Goal: Transaction & Acquisition: Purchase product/service

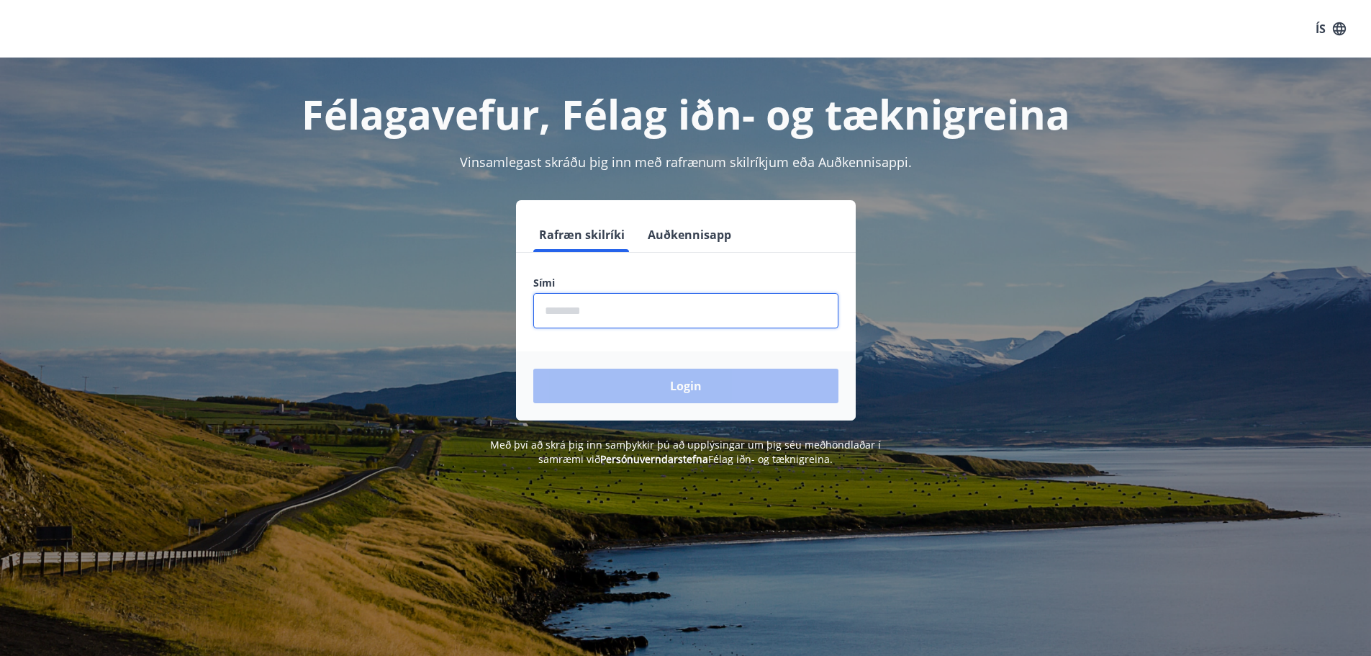
click at [594, 312] on input "phone" at bounding box center [685, 310] width 305 height 35
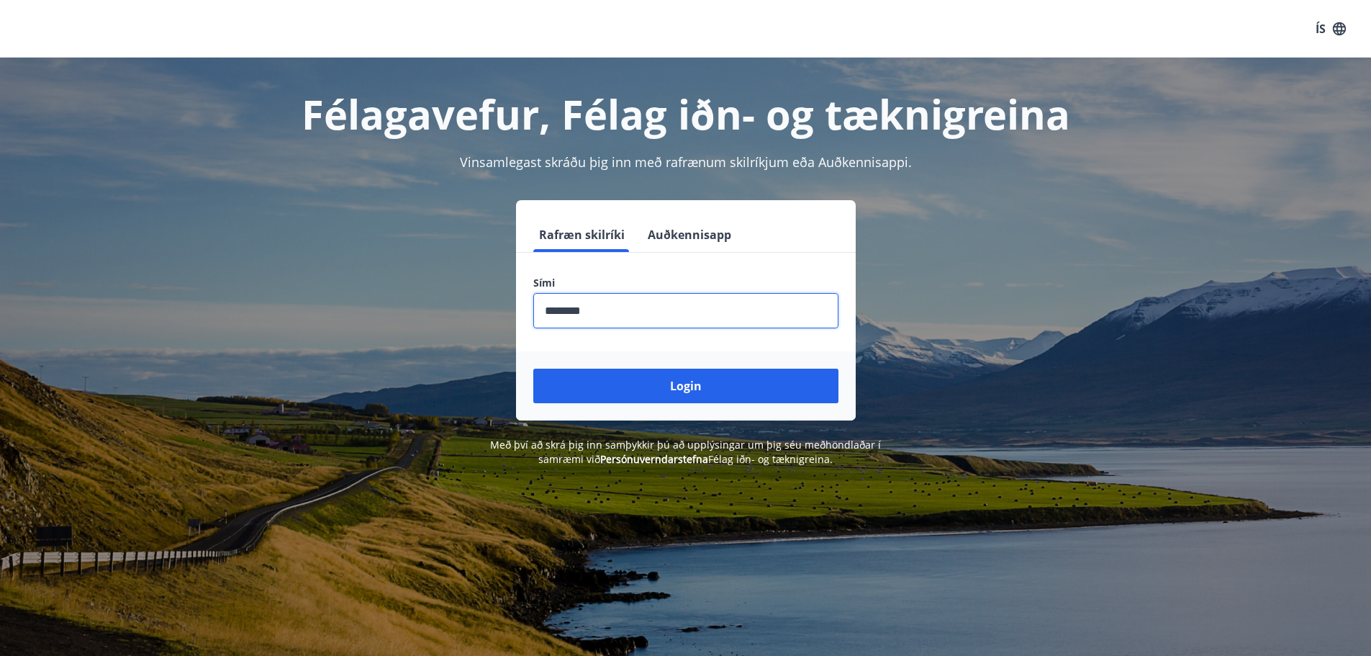
type input "********"
click at [533, 369] on button "Login" at bounding box center [685, 386] width 305 height 35
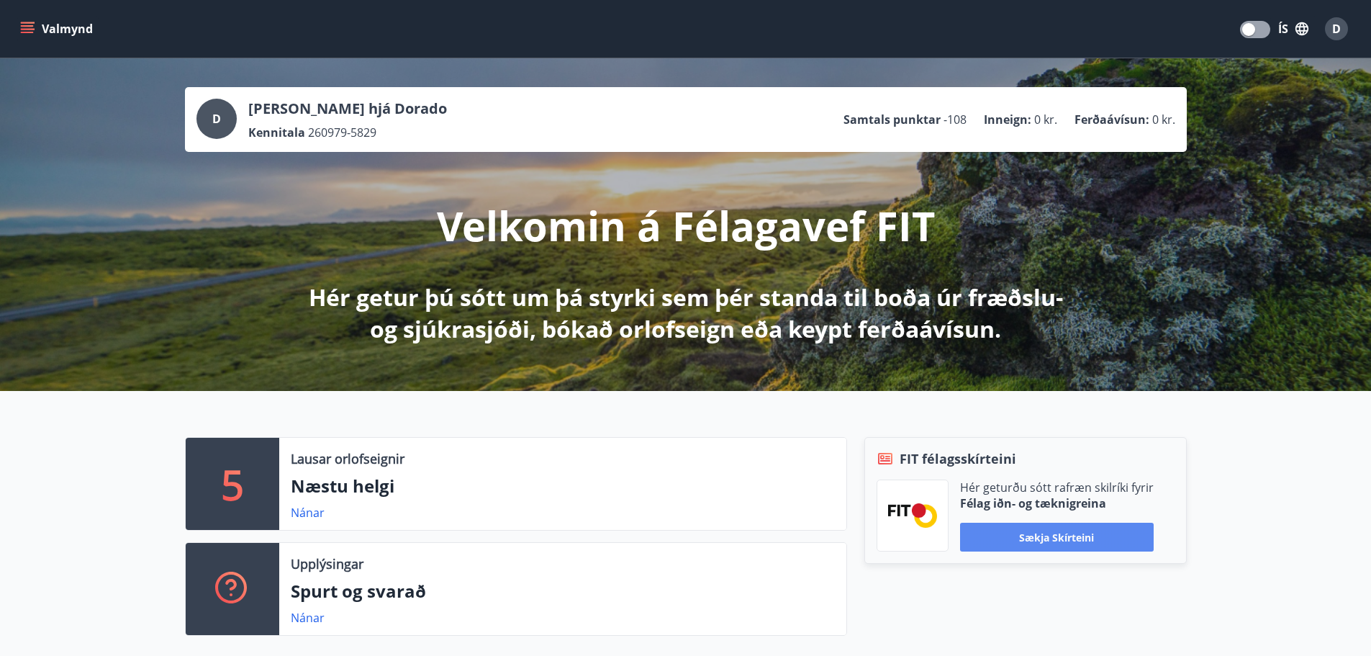
click at [1056, 531] on button "Sækja skírteini" at bounding box center [1057, 537] width 194 height 29
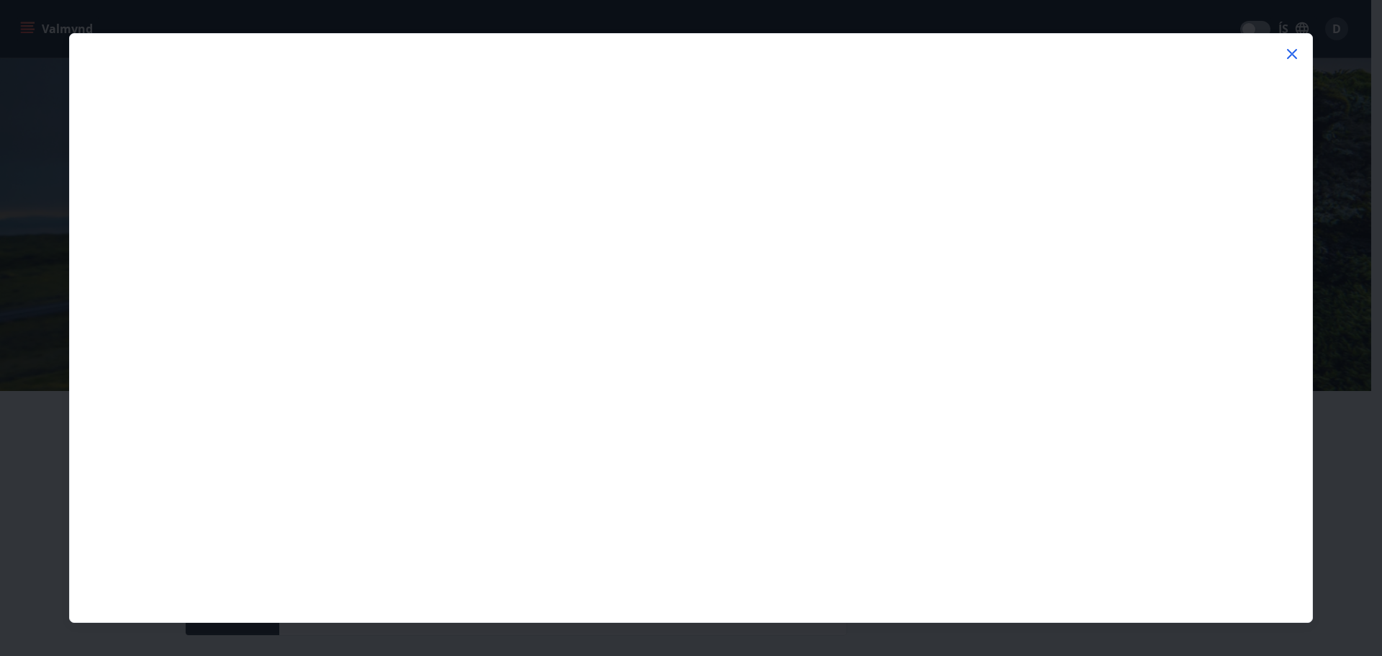
click at [1292, 49] on icon at bounding box center [1292, 53] width 17 height 17
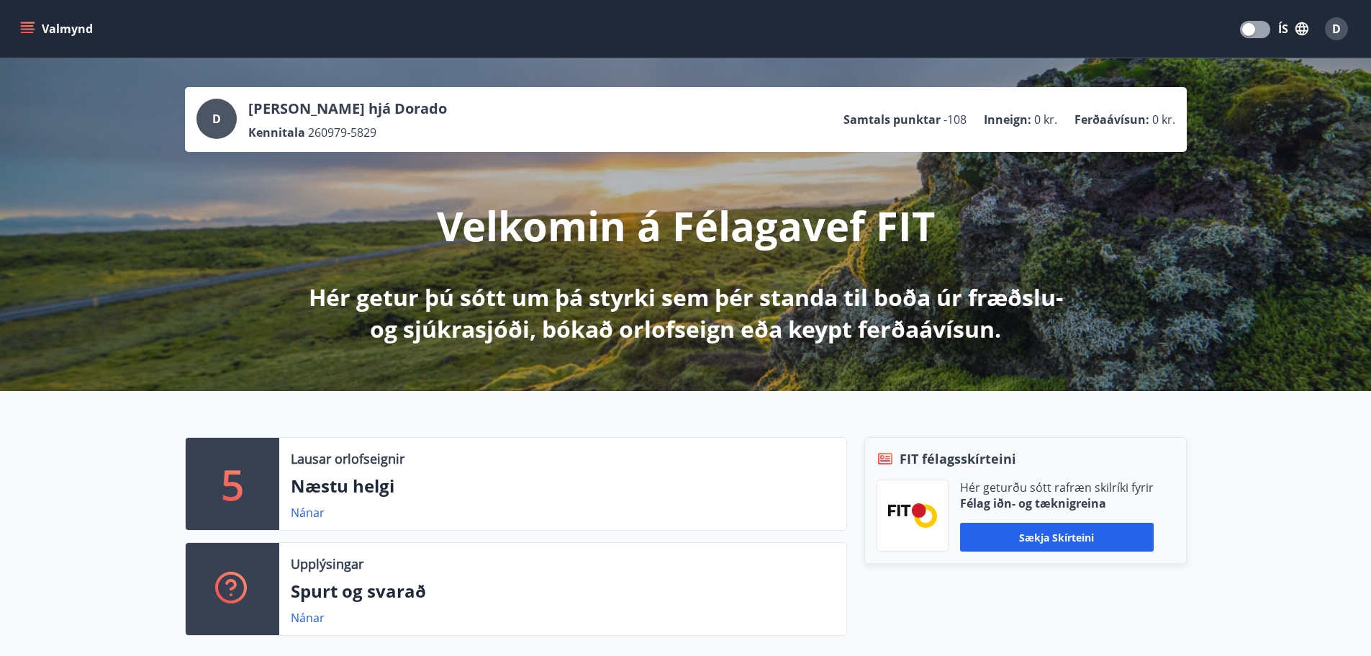
click at [63, 27] on button "Valmynd" at bounding box center [57, 29] width 81 height 26
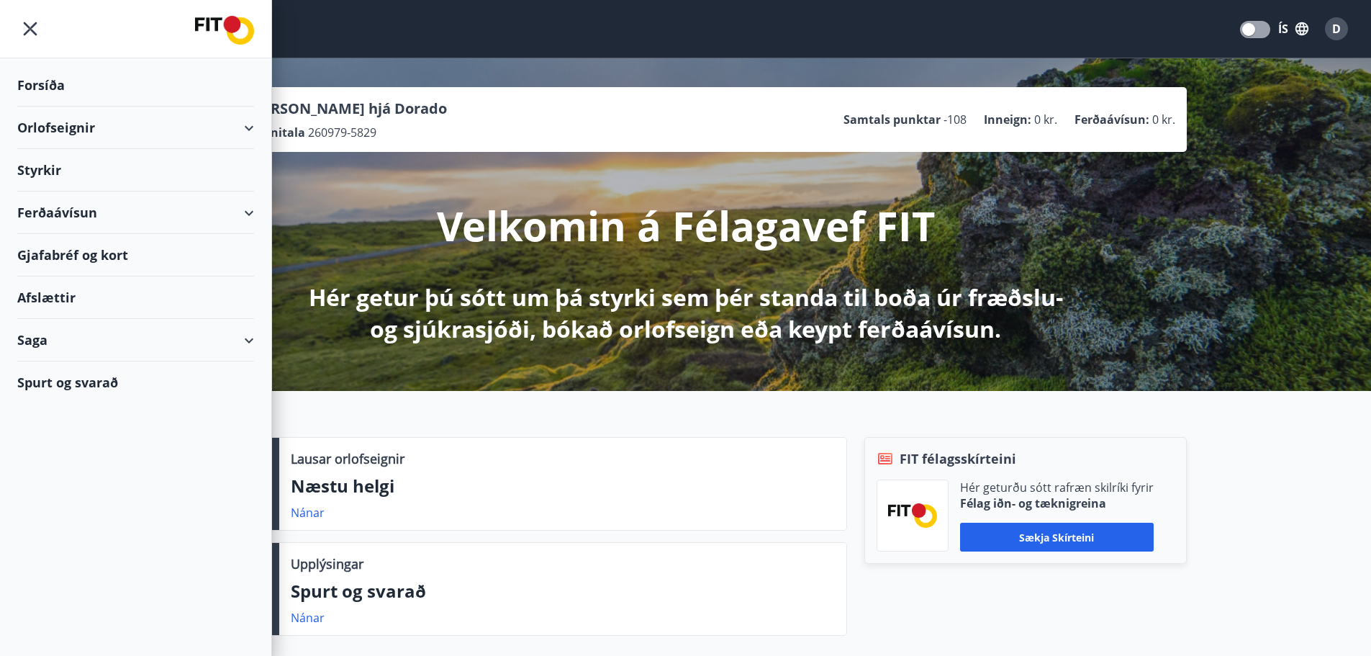
click at [46, 297] on div "Afslættir" at bounding box center [135, 297] width 237 height 42
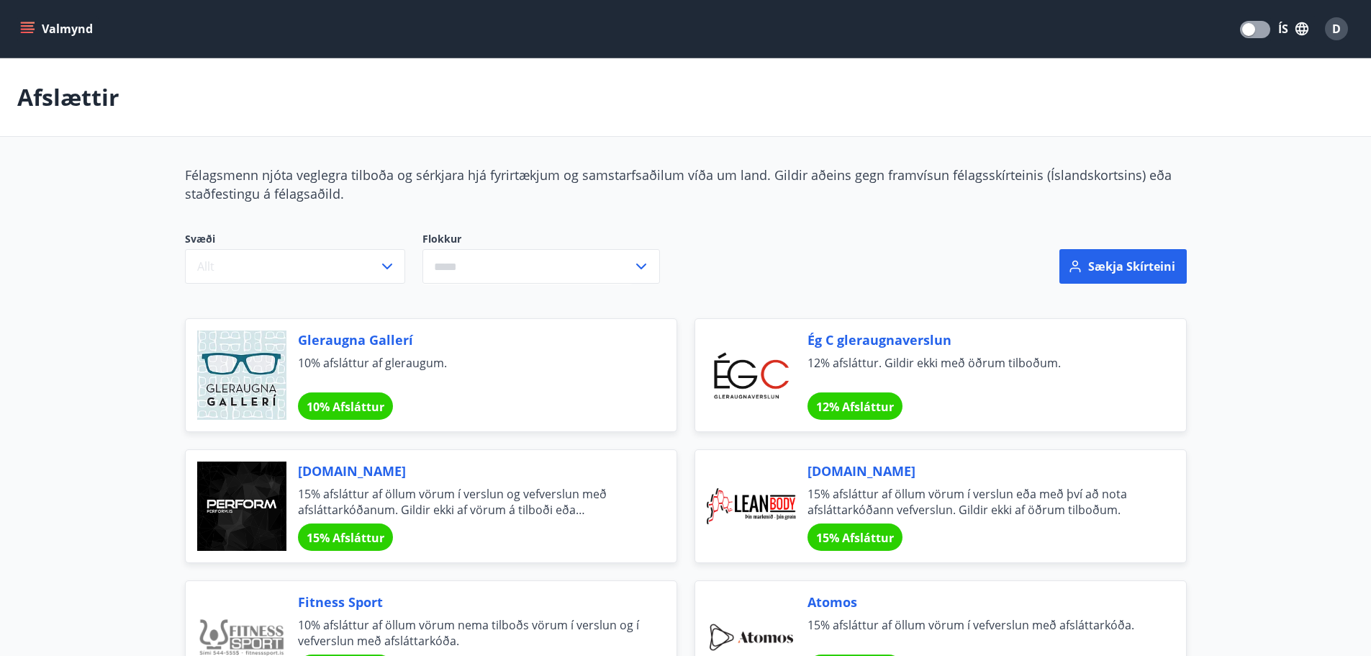
click at [542, 406] on div "Gleraugna Gallerí 10% afsláttur af gleraugum. 10% Afsláttur" at bounding box center [470, 374] width 344 height 89
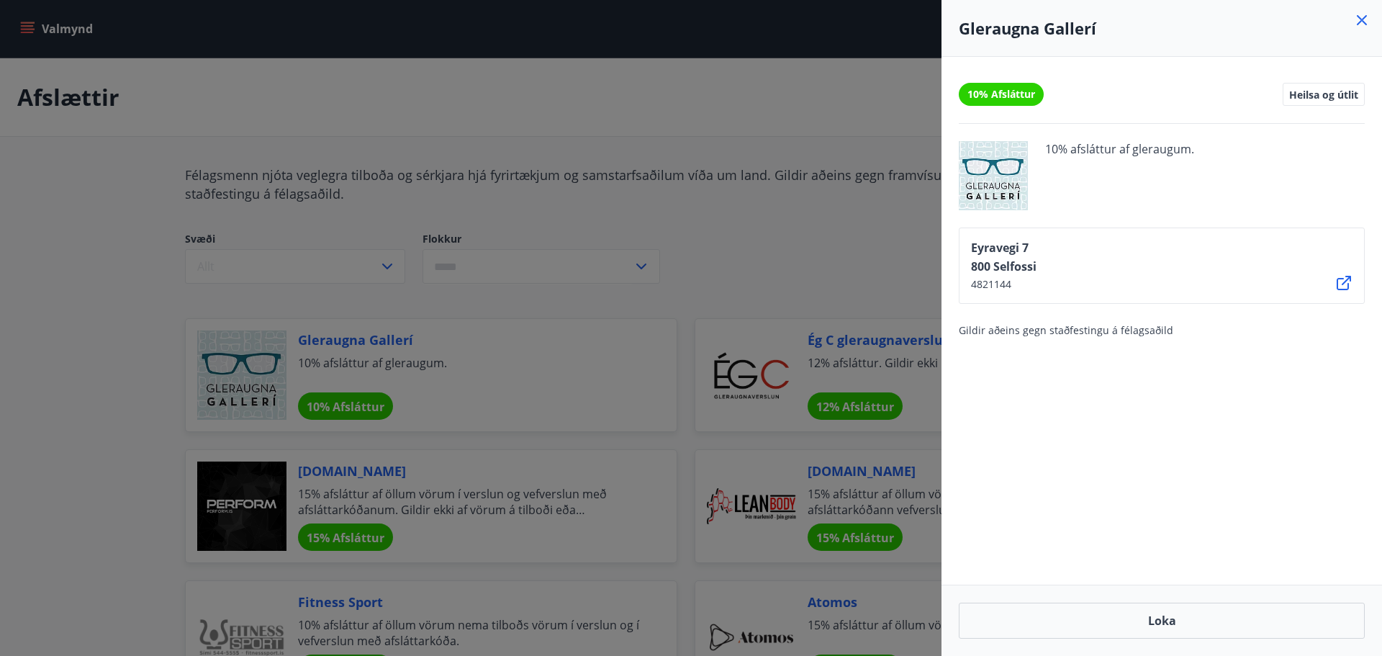
click at [1361, 21] on icon at bounding box center [1362, 20] width 10 height 10
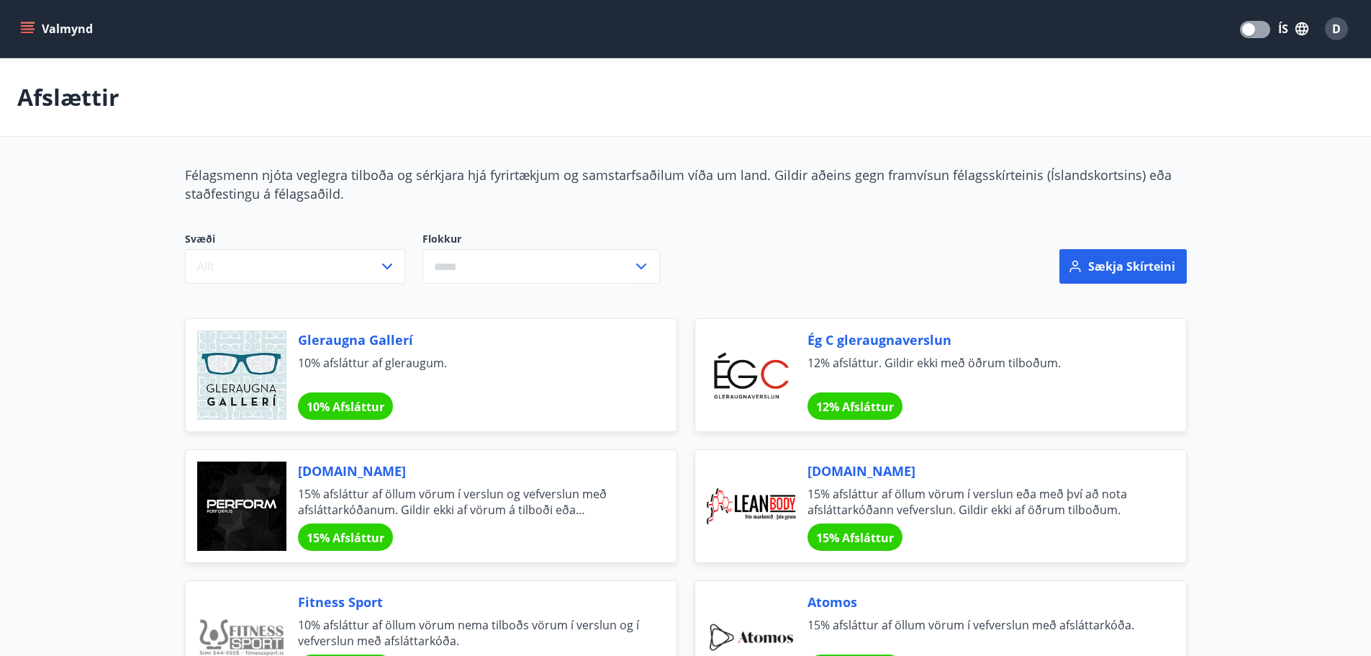
click at [991, 376] on span "12% afsláttur. Gildir ekki með öðrum tilboðum." at bounding box center [980, 371] width 344 height 32
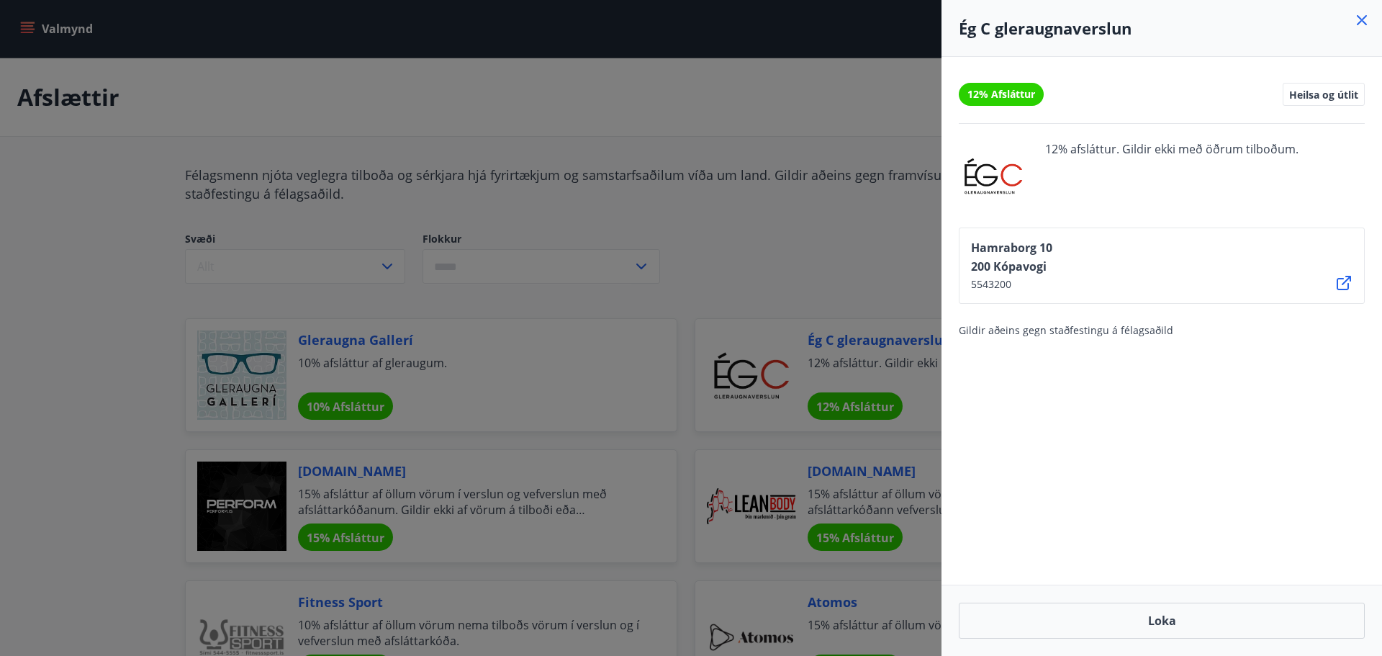
click at [1365, 15] on icon at bounding box center [1361, 20] width 17 height 17
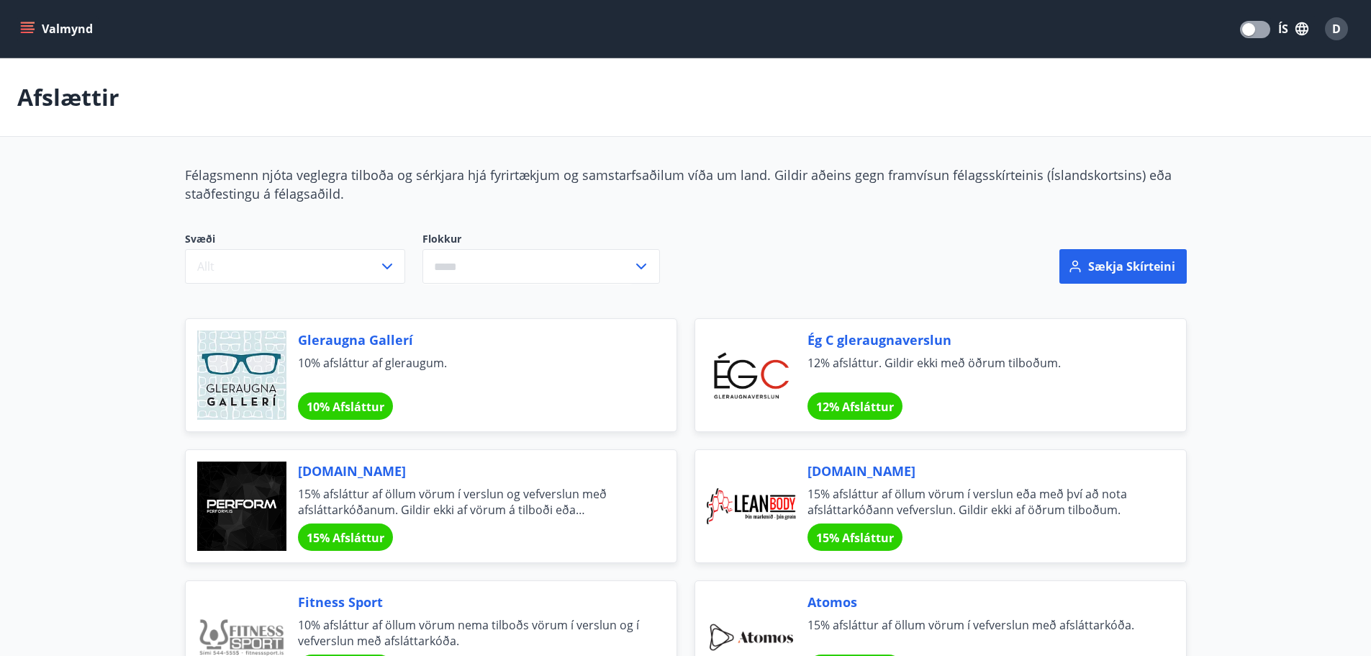
click at [938, 481] on div "[DOMAIN_NAME] 15% afsláttur af öllum vörum í verslun eða með því að nota afslát…" at bounding box center [980, 505] width 344 height 89
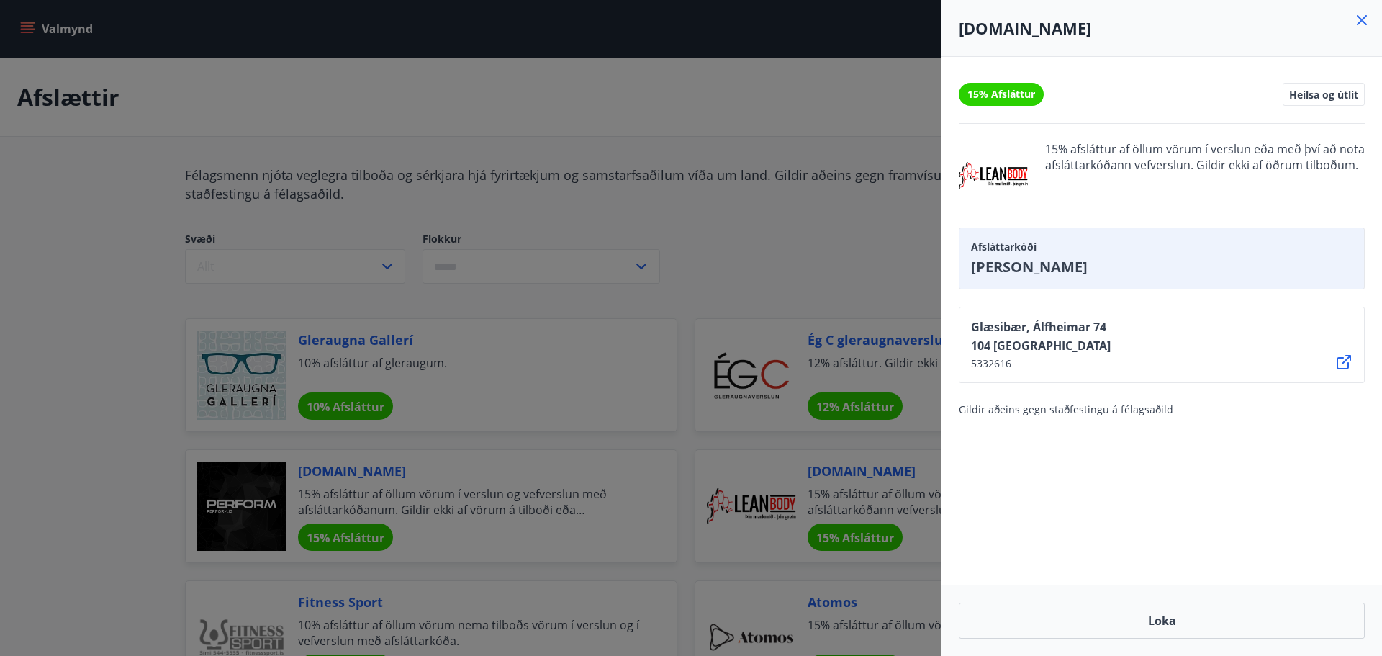
click at [1362, 22] on icon at bounding box center [1361, 20] width 17 height 17
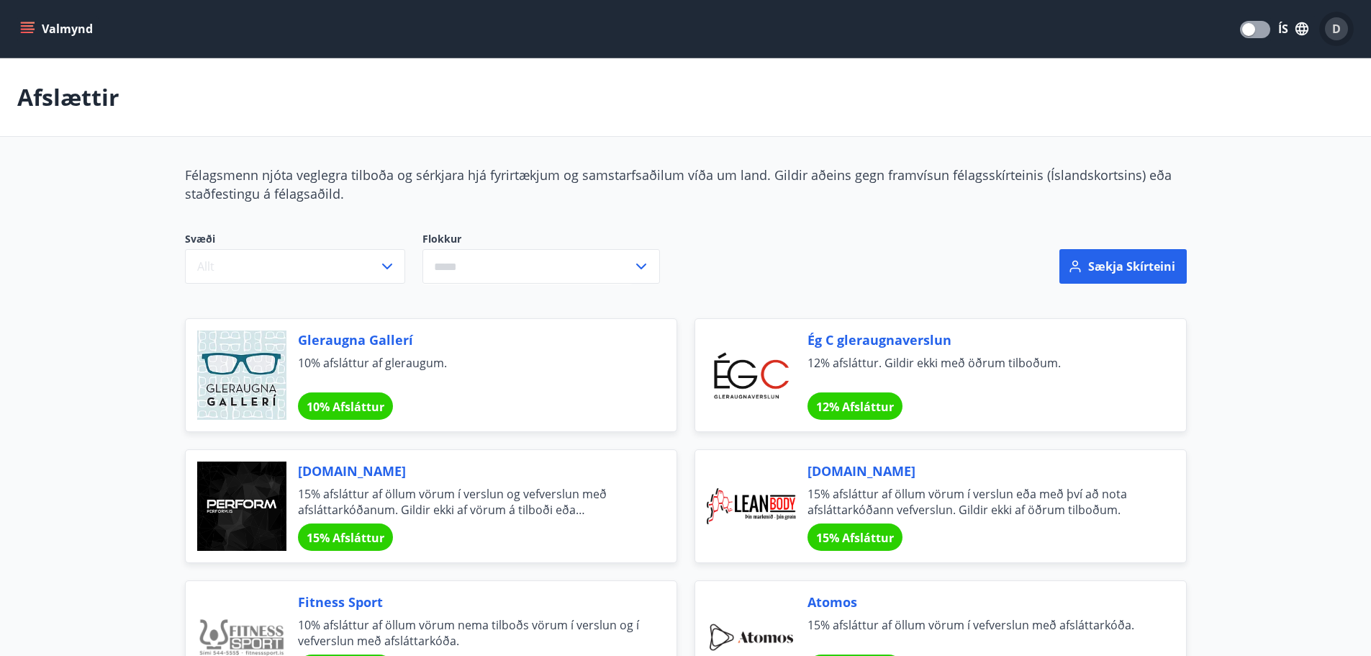
click at [1327, 32] on div "D" at bounding box center [1336, 28] width 23 height 23
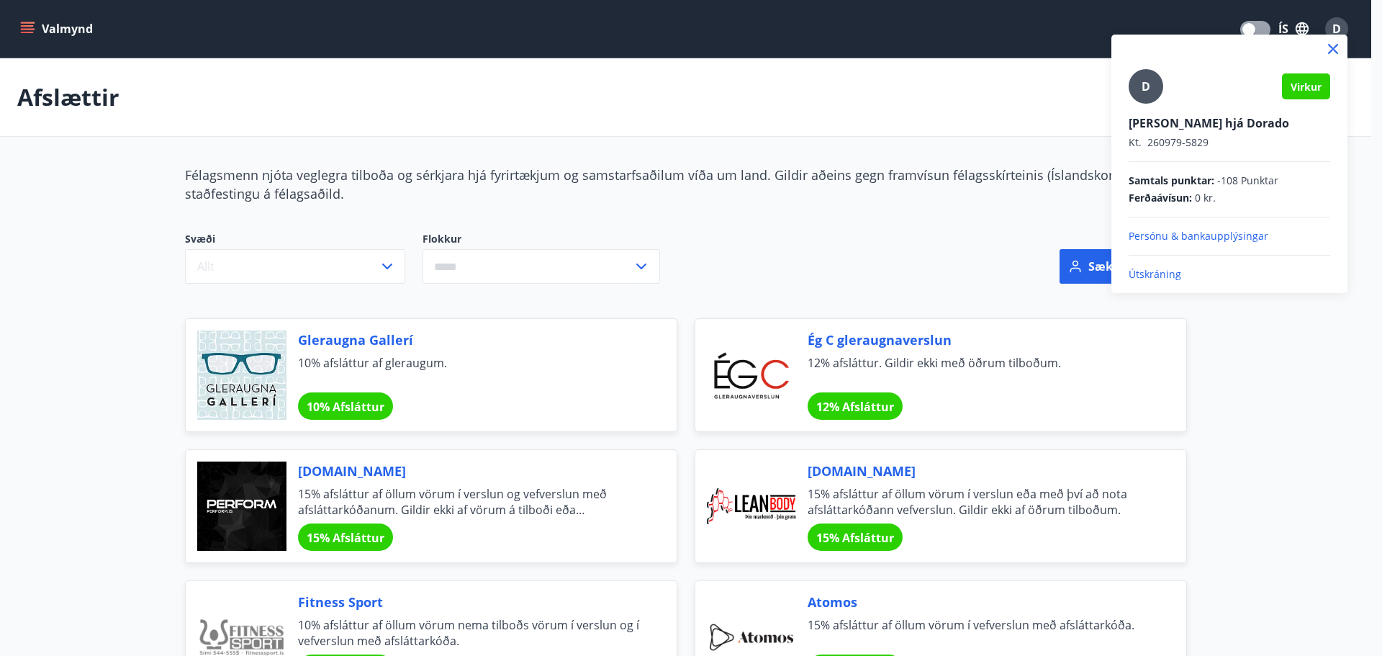
click at [1333, 45] on icon at bounding box center [1333, 48] width 17 height 17
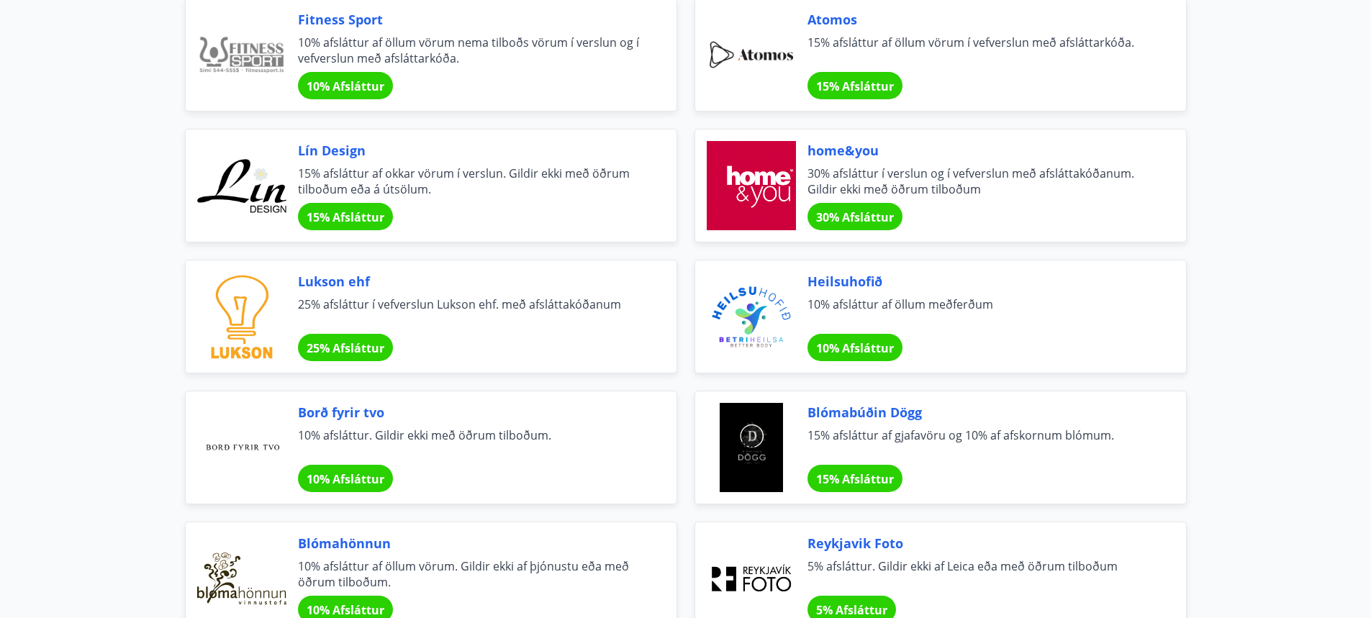
scroll to position [576, 0]
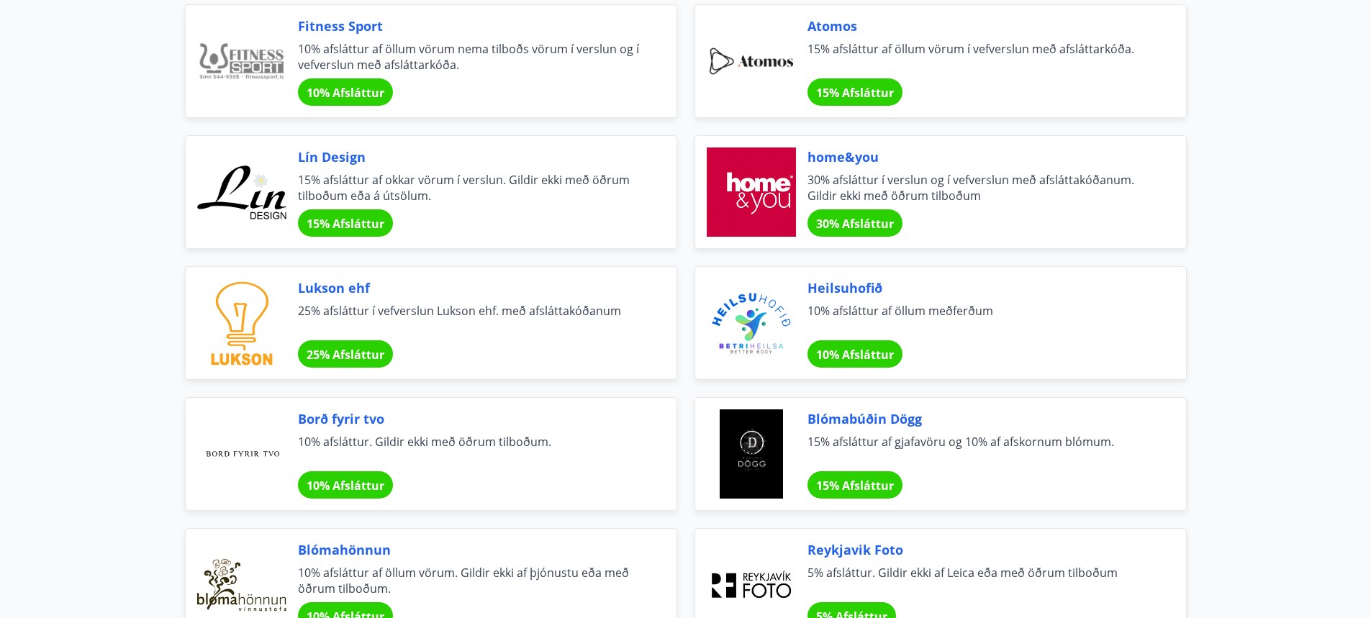
click at [394, 310] on span "25% afsláttur í vefverslun Lukson ehf. með afsláttakóðanum" at bounding box center [470, 319] width 344 height 32
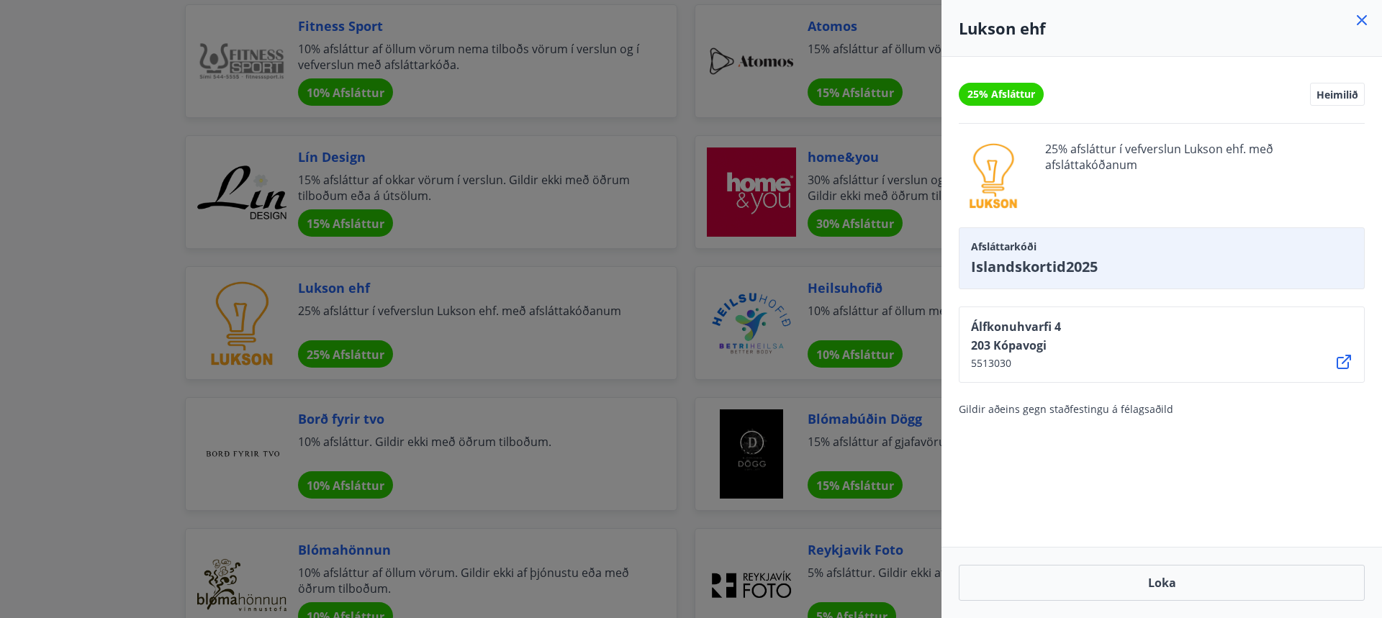
click at [1361, 14] on icon at bounding box center [1361, 20] width 17 height 17
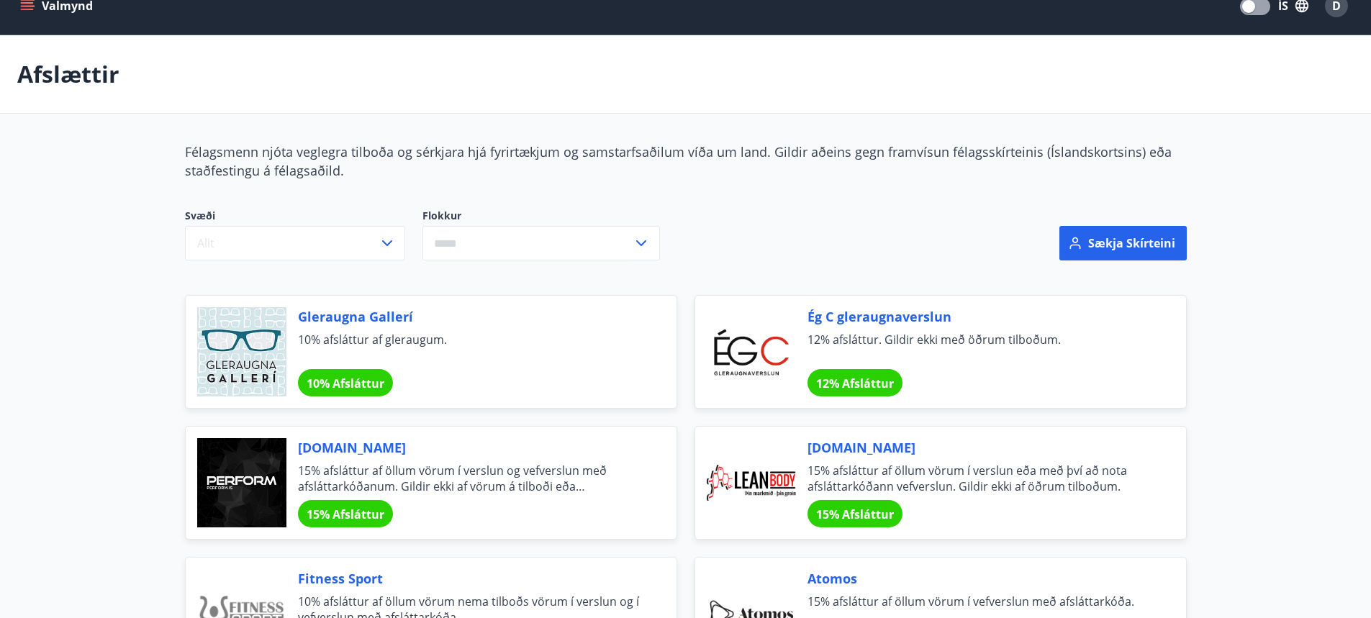
scroll to position [0, 0]
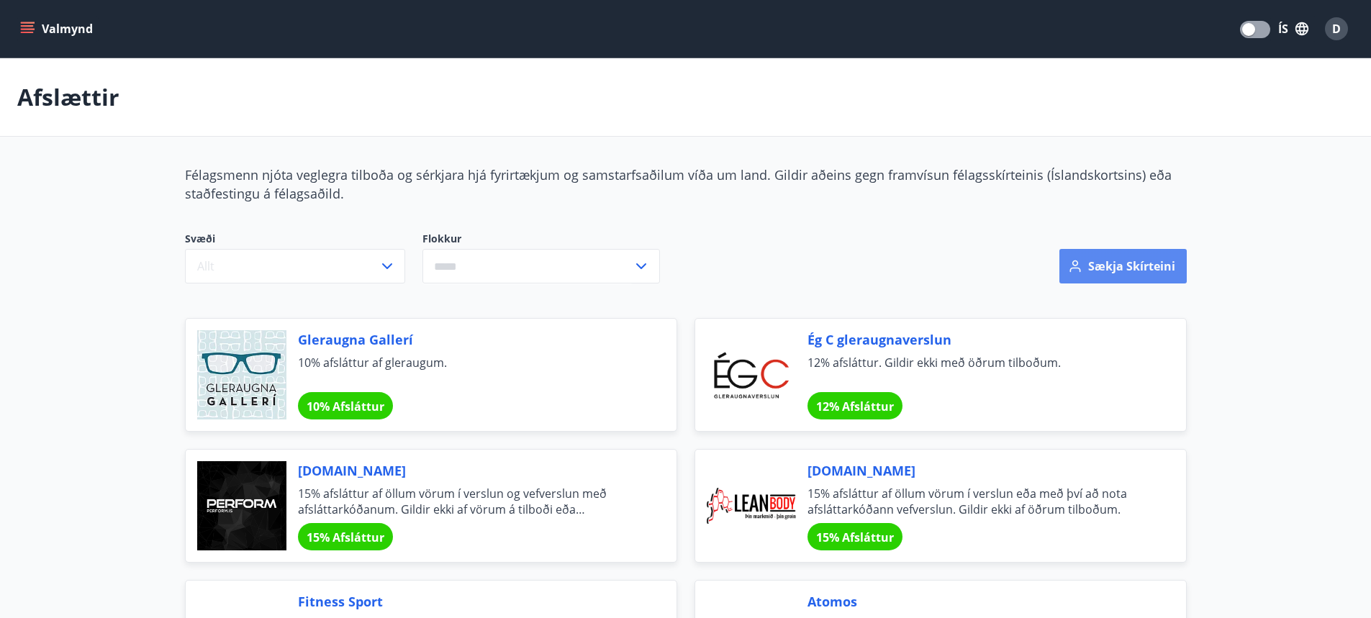
click at [1137, 271] on button "Sækja skírteini" at bounding box center [1123, 266] width 127 height 35
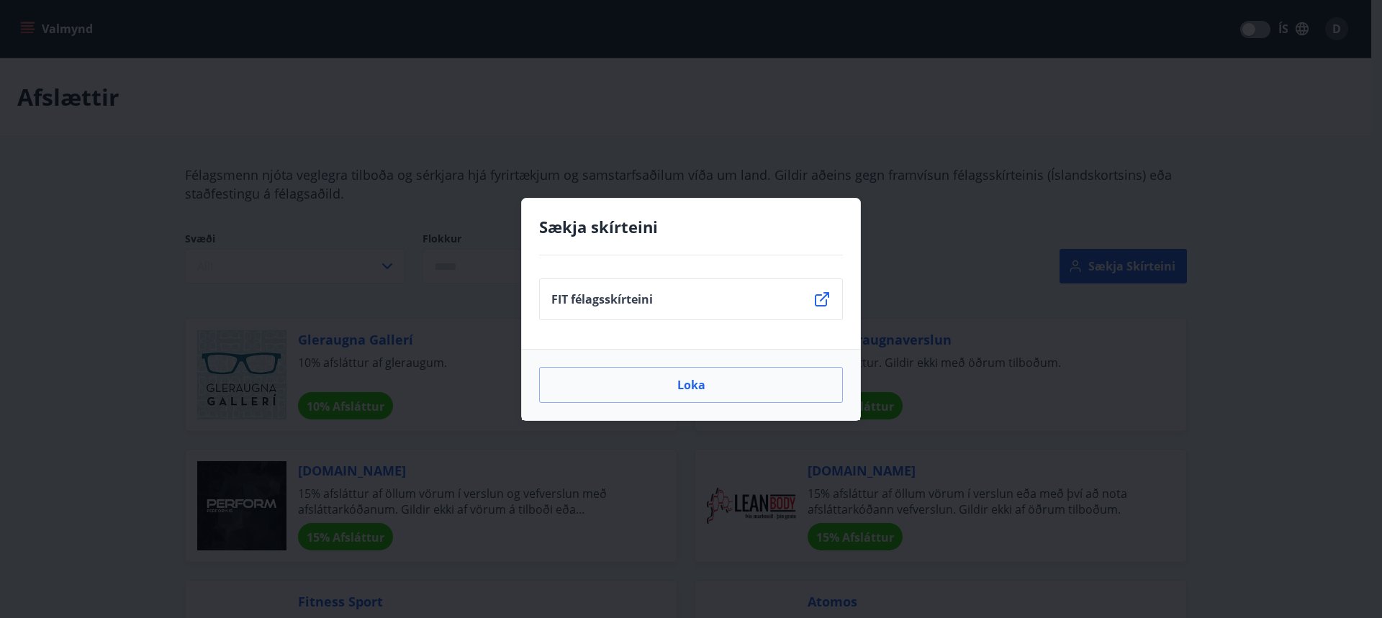
click at [822, 305] on icon at bounding box center [821, 299] width 17 height 17
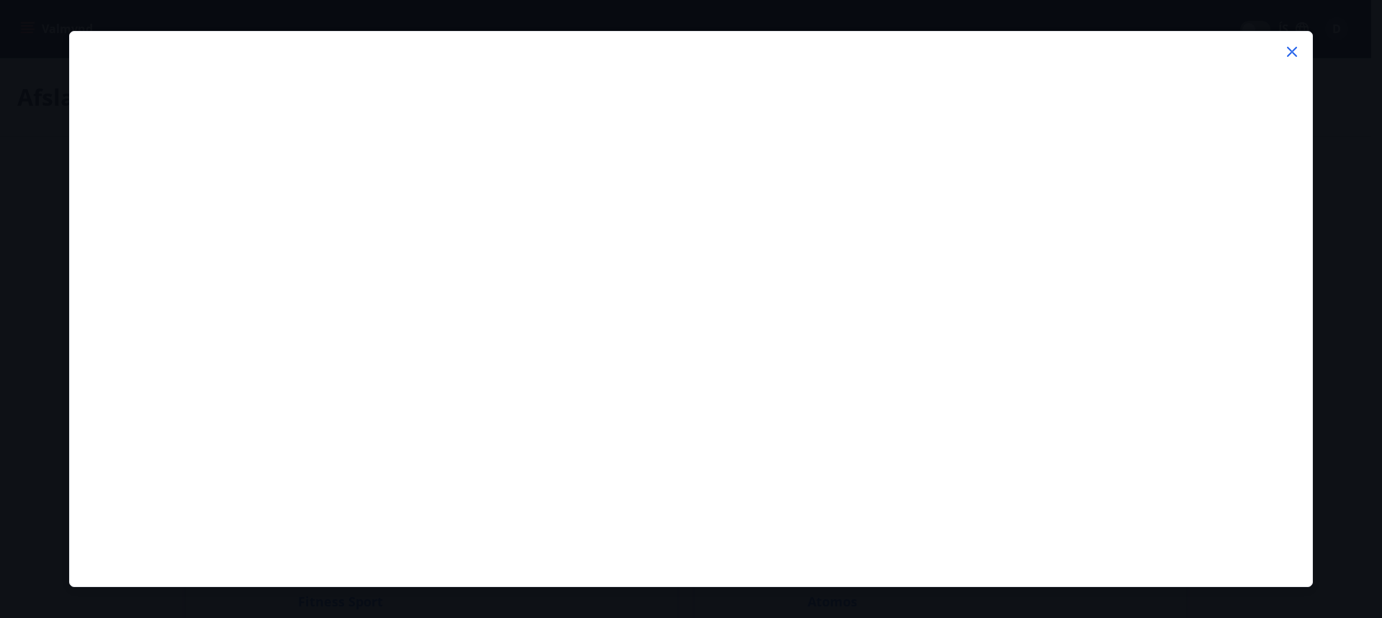
click at [1294, 54] on icon at bounding box center [1292, 52] width 10 height 10
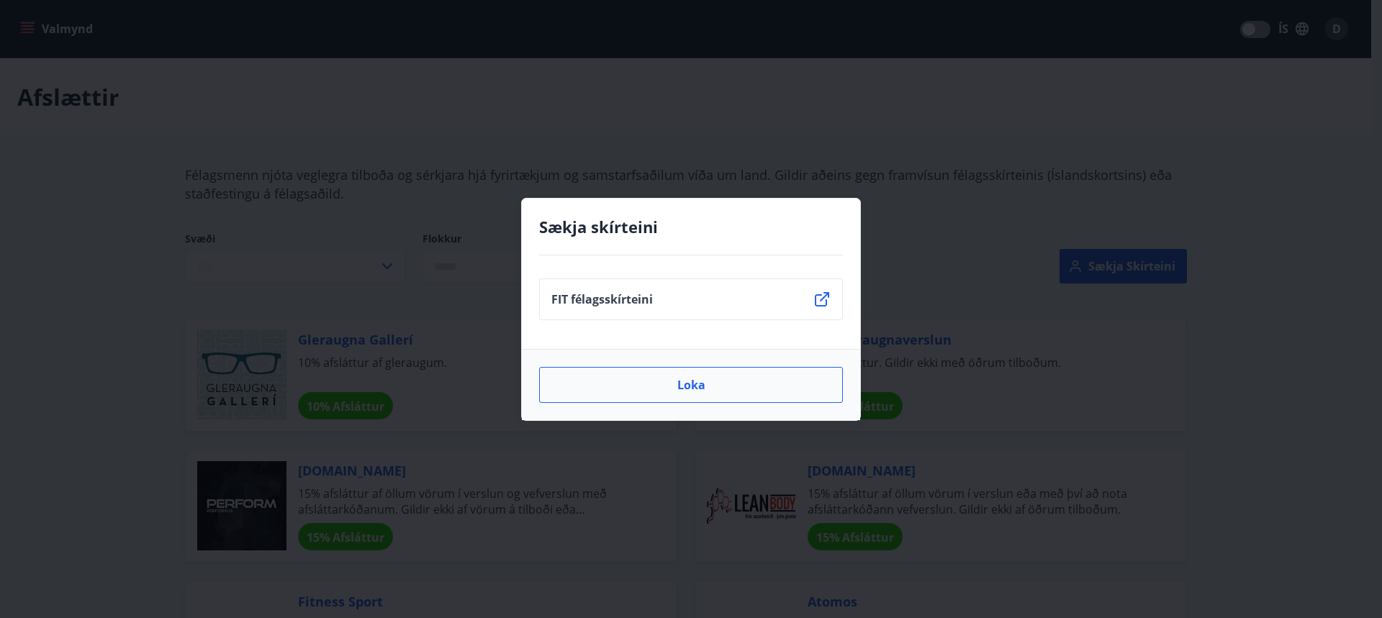
click at [749, 387] on button "Loka" at bounding box center [691, 385] width 304 height 36
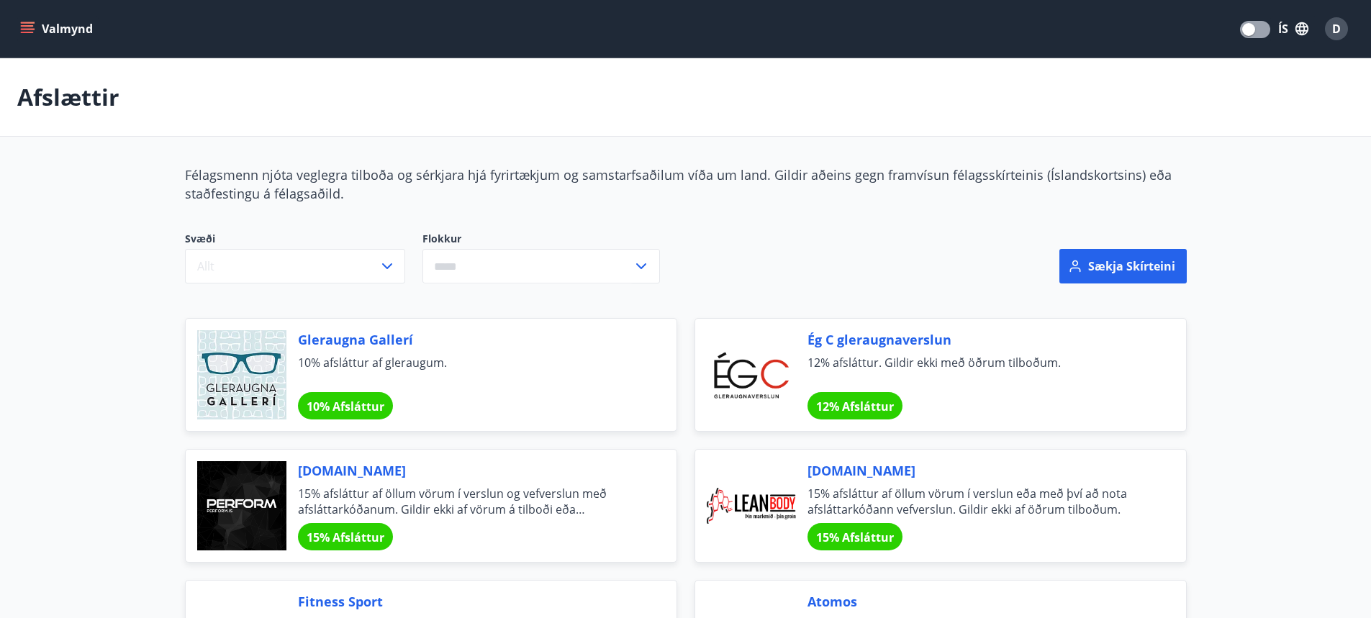
click at [63, 27] on button "Valmynd" at bounding box center [57, 29] width 81 height 26
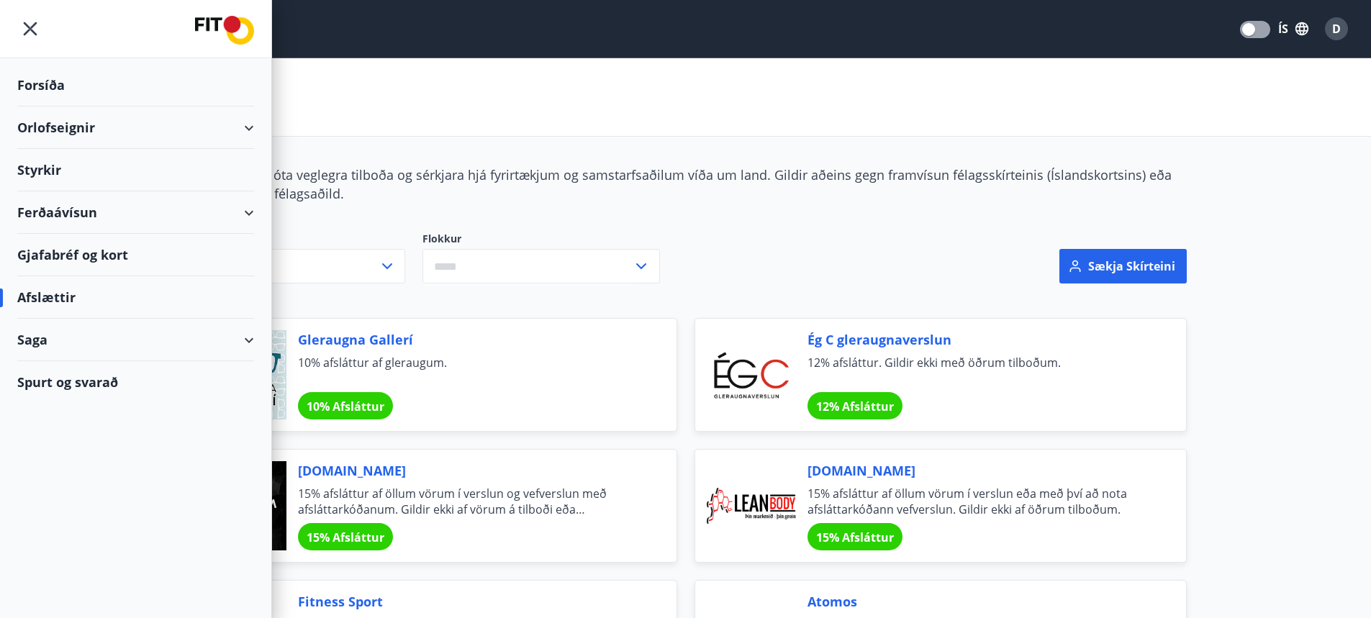
click at [40, 86] on div "Forsíða" at bounding box center [135, 85] width 237 height 42
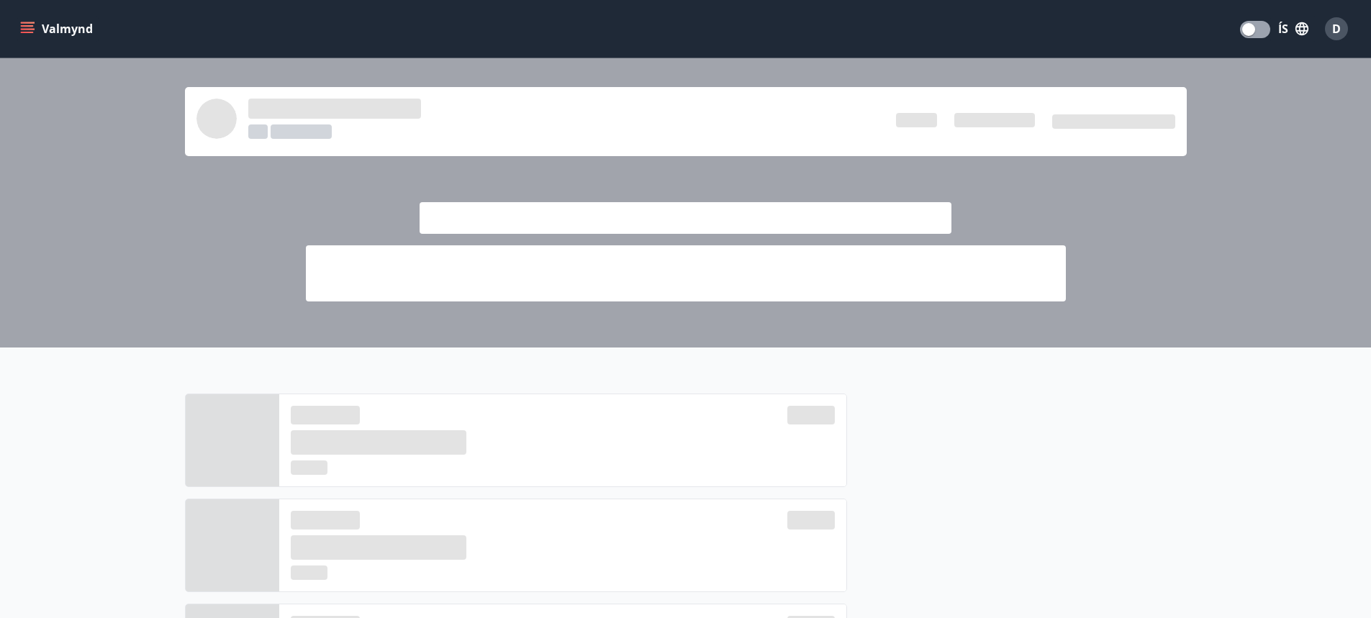
click at [61, 26] on button "Valmynd" at bounding box center [57, 29] width 81 height 26
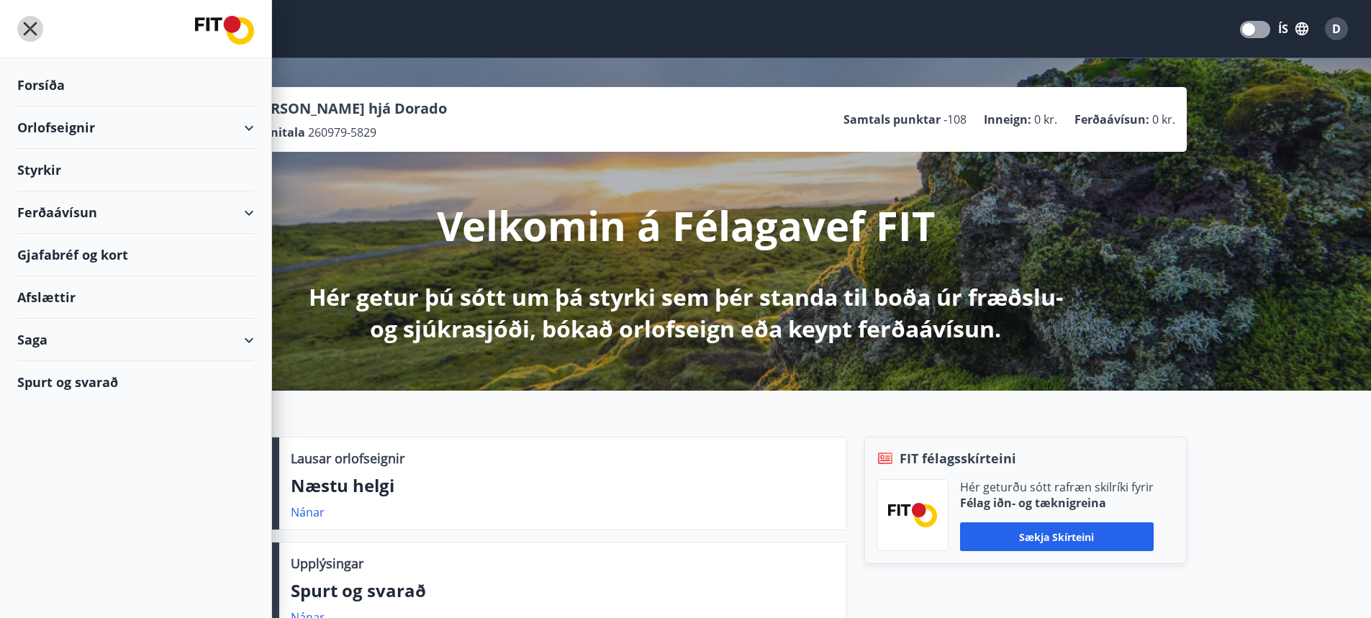
click at [32, 31] on icon "menu" at bounding box center [31, 29] width 14 height 14
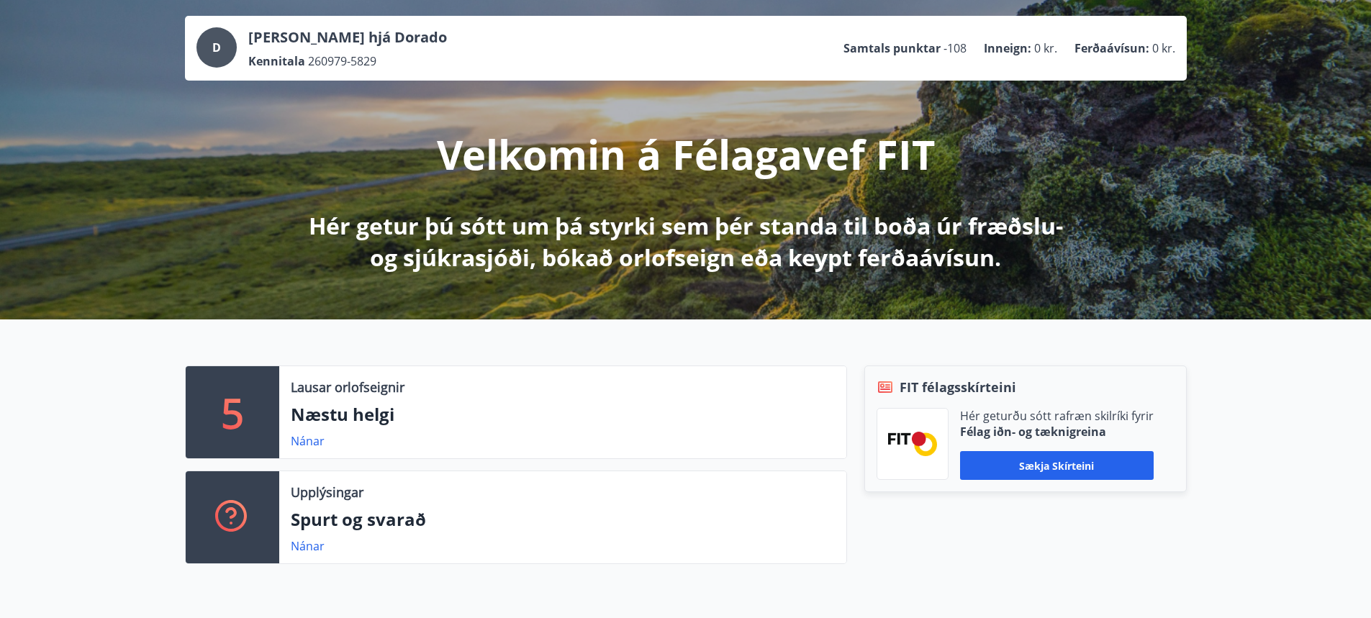
scroll to position [72, 0]
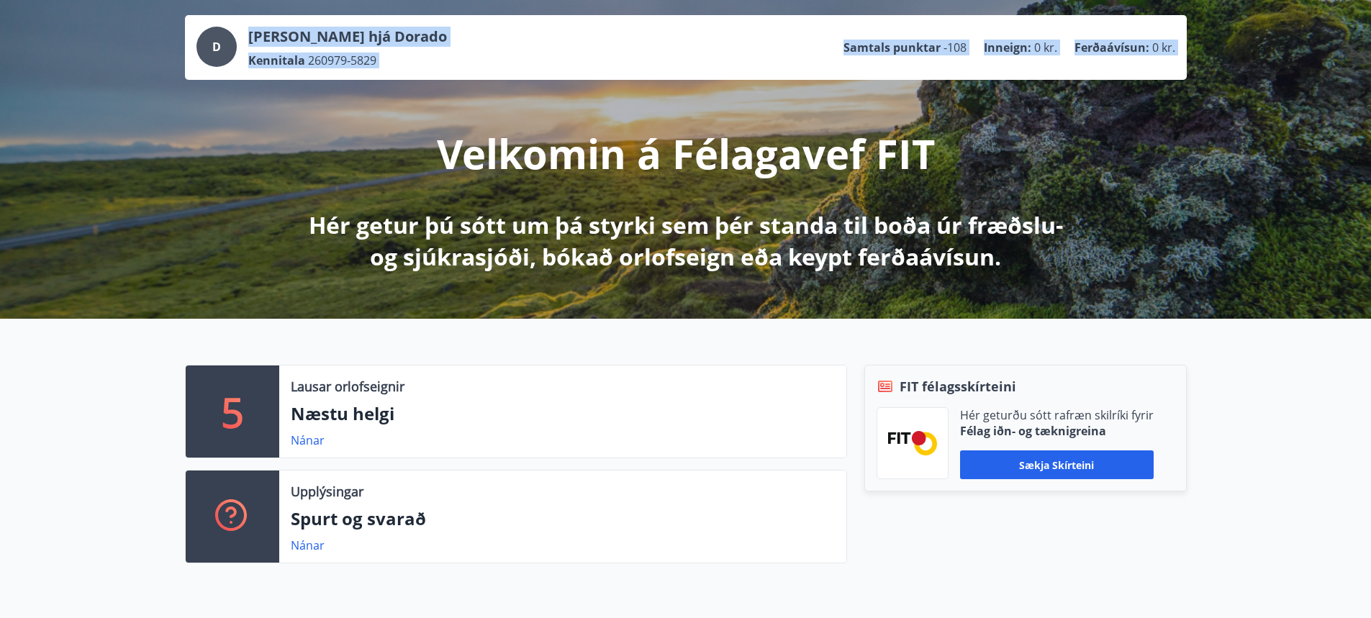
drag, startPoint x: 441, startPoint y: 150, endPoint x: 1111, endPoint y: 261, distance: 679.3
click at [1111, 261] on div "D [PERSON_NAME] hjá Dorado Kennitala 260979-5829 Samtals punktar -108 Inneign :…" at bounding box center [685, 152] width 1371 height 333
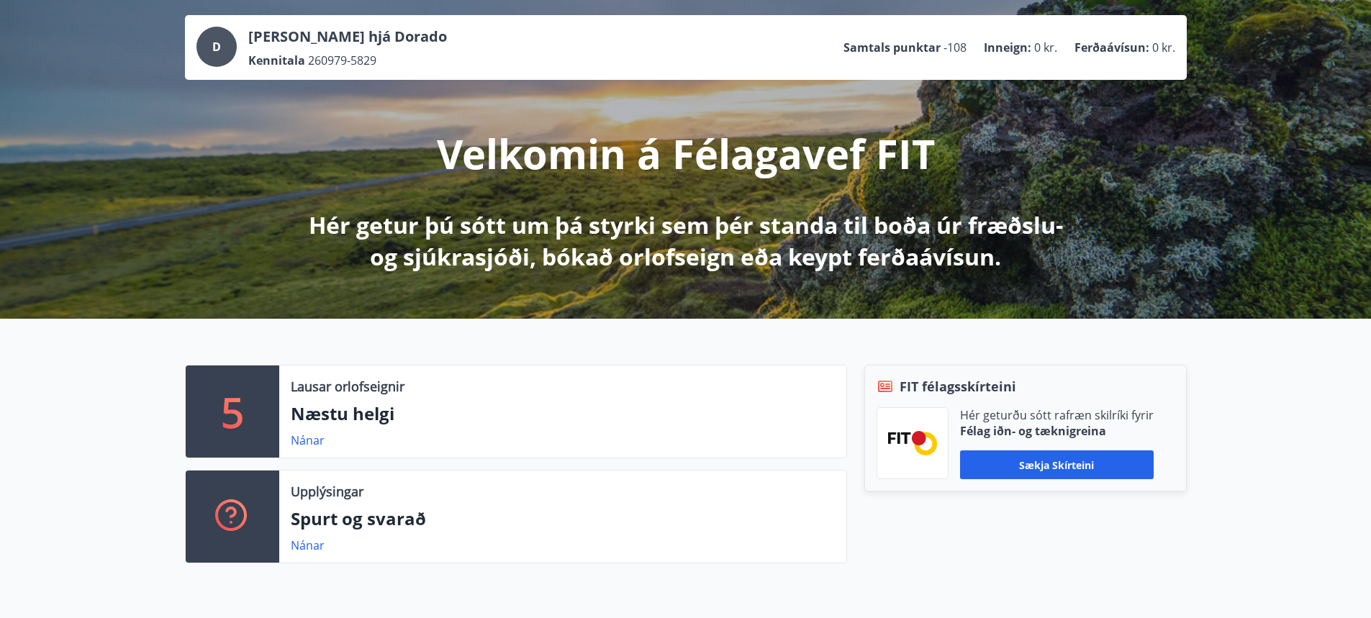
click at [963, 249] on p "Hér getur þú sótt um þá styrki sem þér standa til boða úr fræðslu- og sjúkrasjó…" at bounding box center [686, 240] width 760 height 63
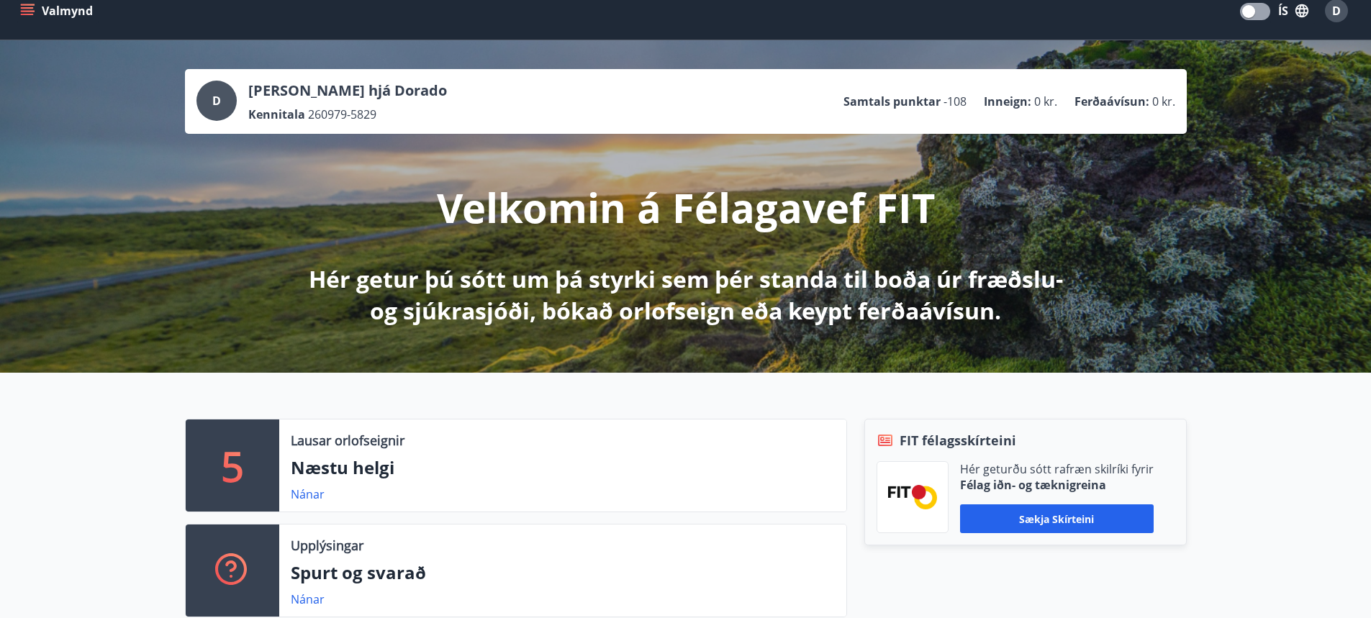
scroll to position [0, 0]
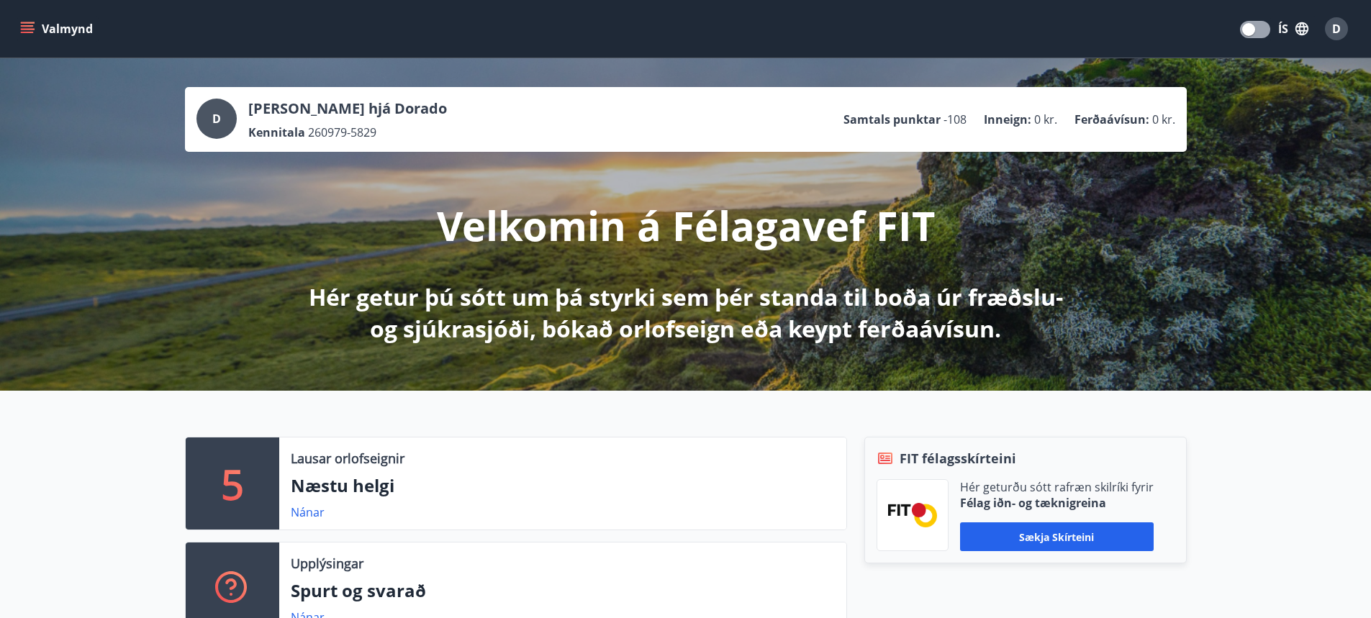
click at [46, 42] on div "Valmynd ÍS D" at bounding box center [685, 29] width 1337 height 35
click at [51, 37] on button "Valmynd" at bounding box center [57, 29] width 81 height 26
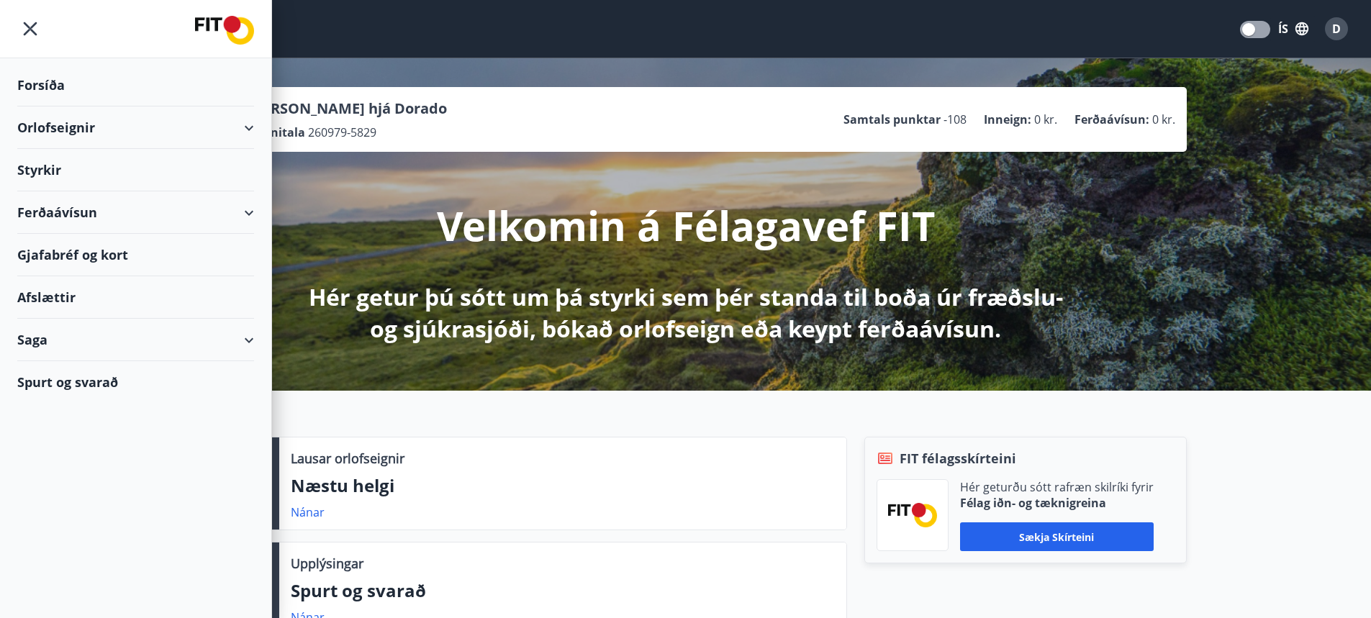
click at [32, 29] on icon "menu" at bounding box center [30, 29] width 26 height 26
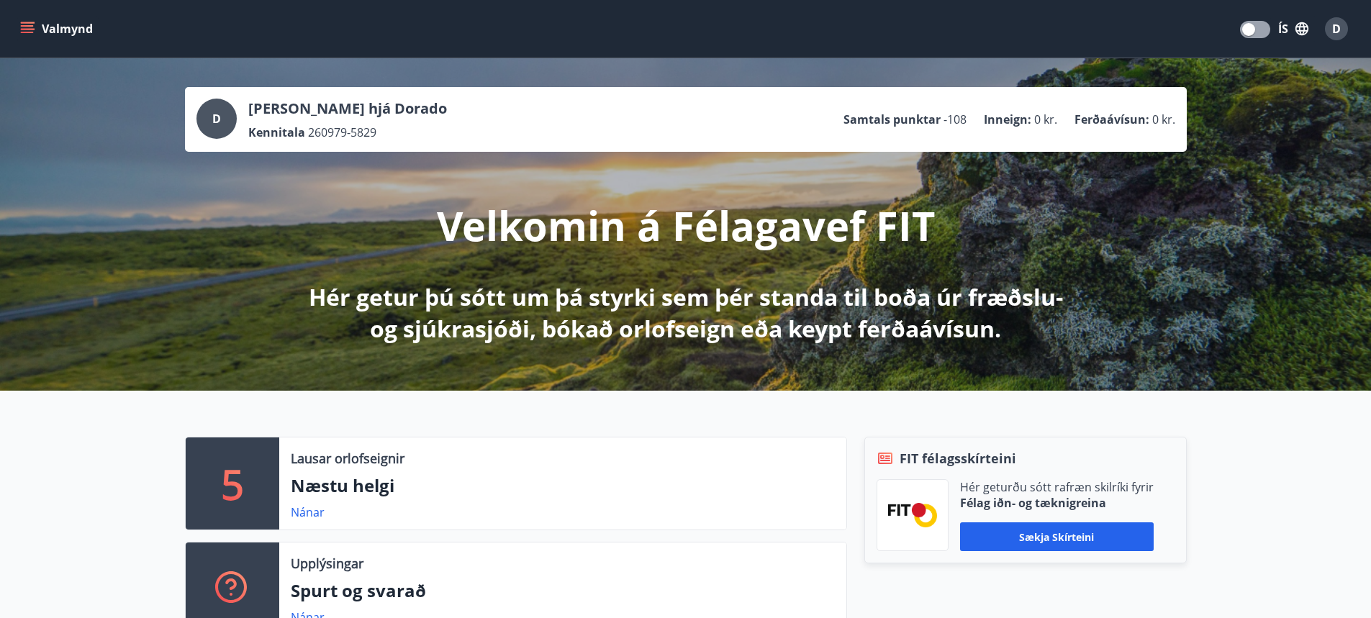
click at [82, 35] on button "Valmynd" at bounding box center [57, 29] width 81 height 26
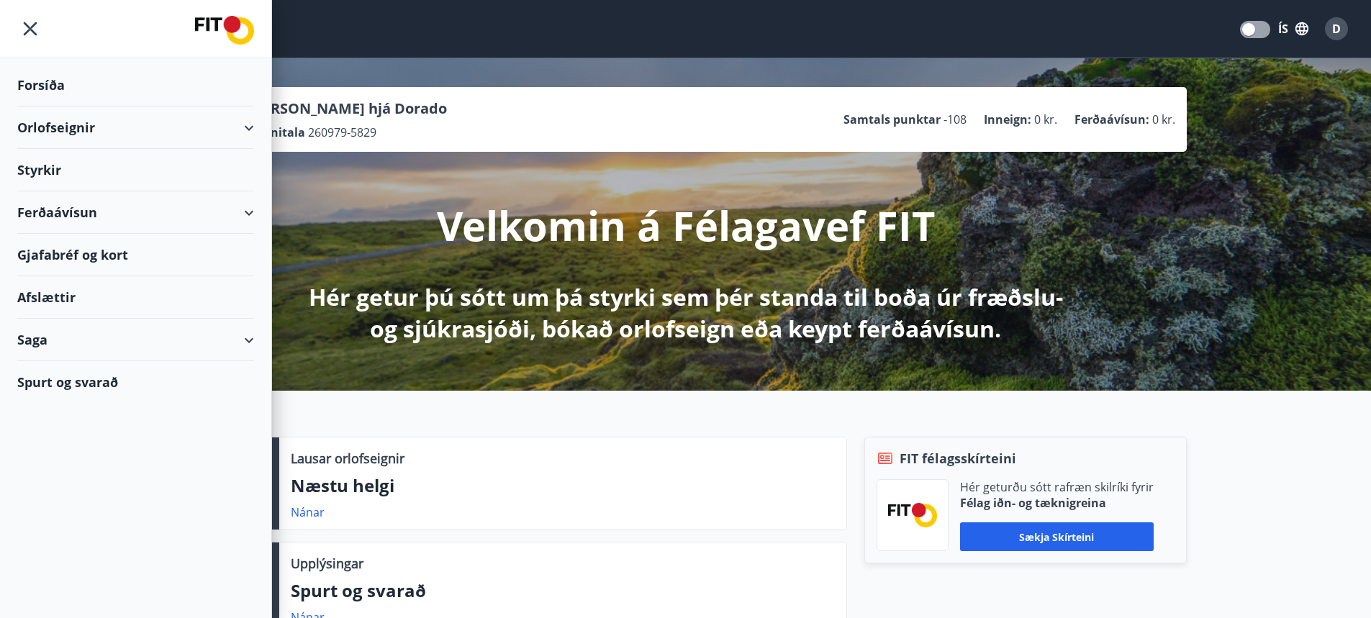
click at [60, 212] on div "Ferðaávísun" at bounding box center [135, 212] width 237 height 42
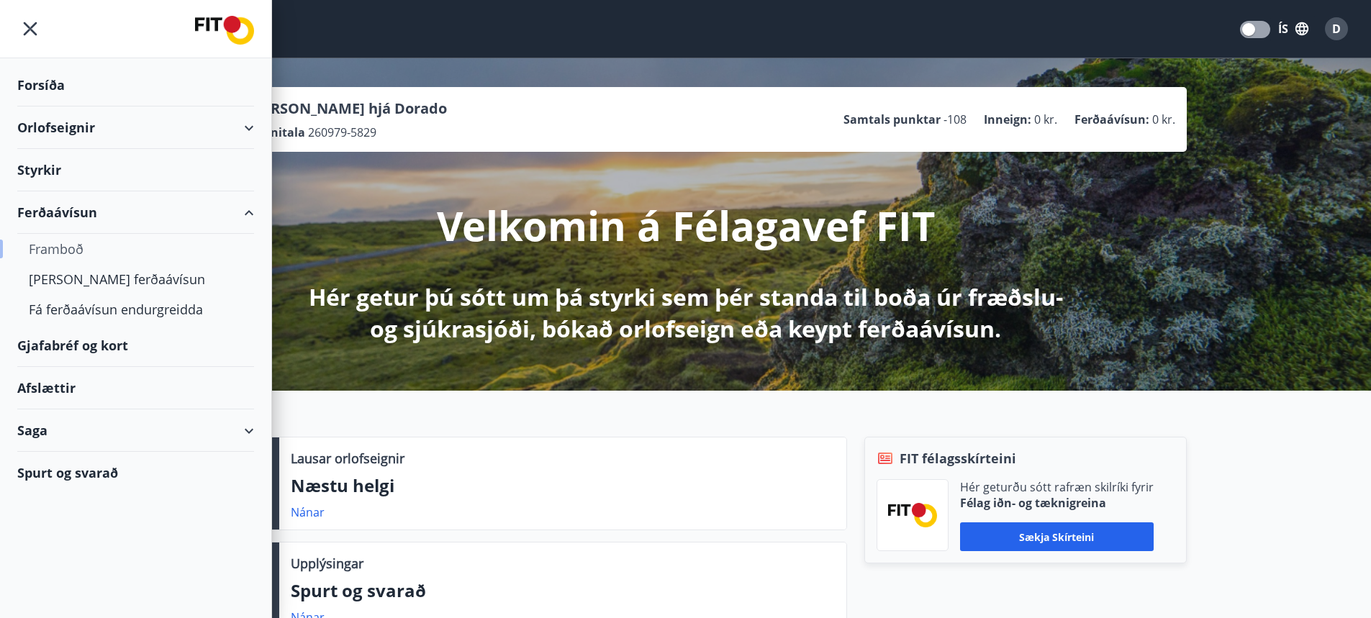
click at [58, 248] on div "Framboð" at bounding box center [136, 249] width 214 height 30
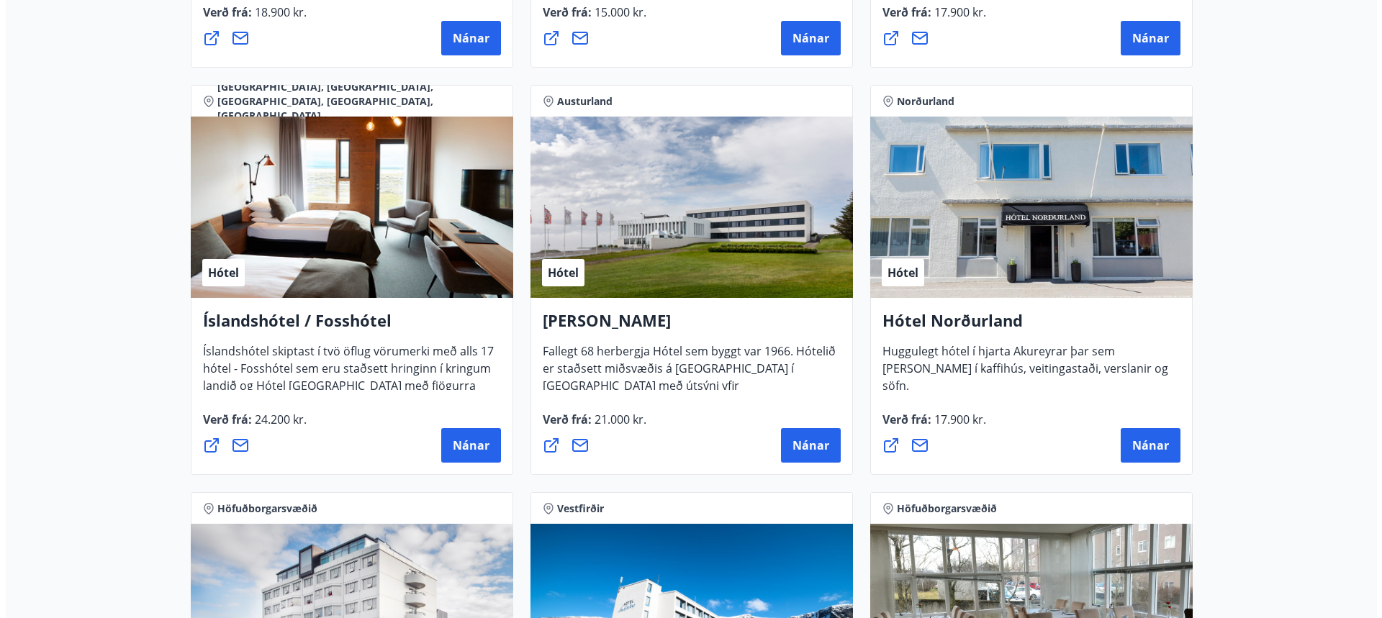
scroll to position [1800, 0]
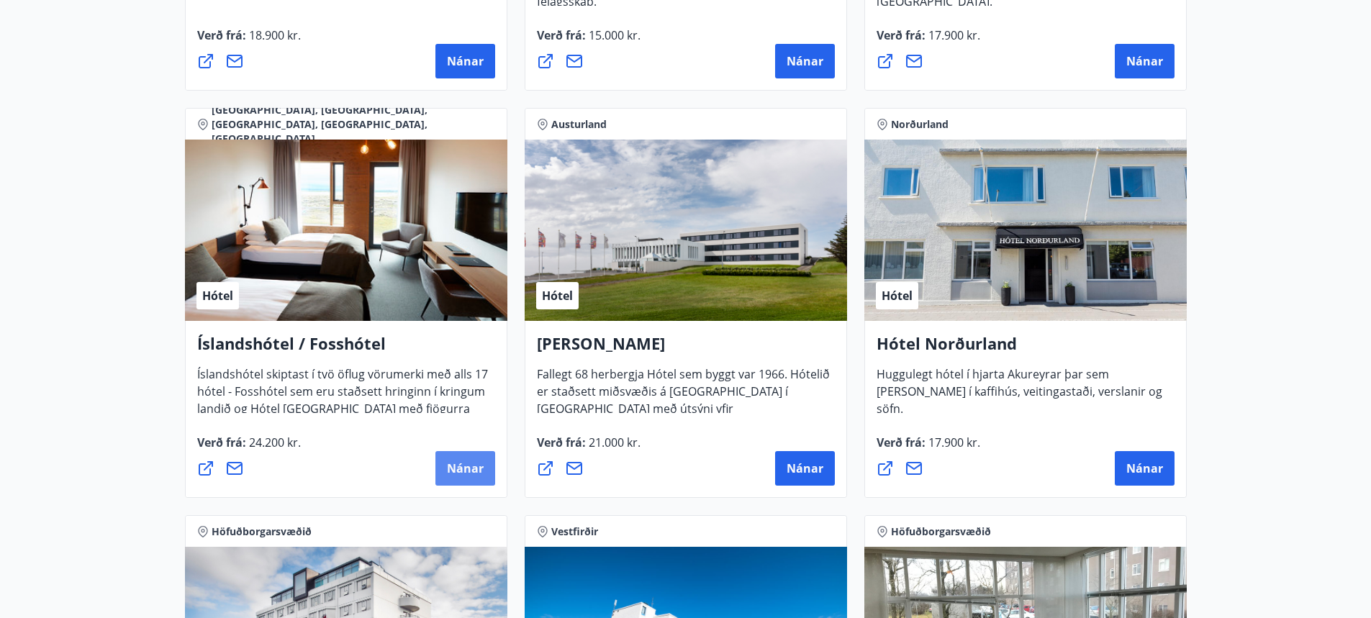
click at [462, 476] on span "Nánar" at bounding box center [465, 469] width 37 height 16
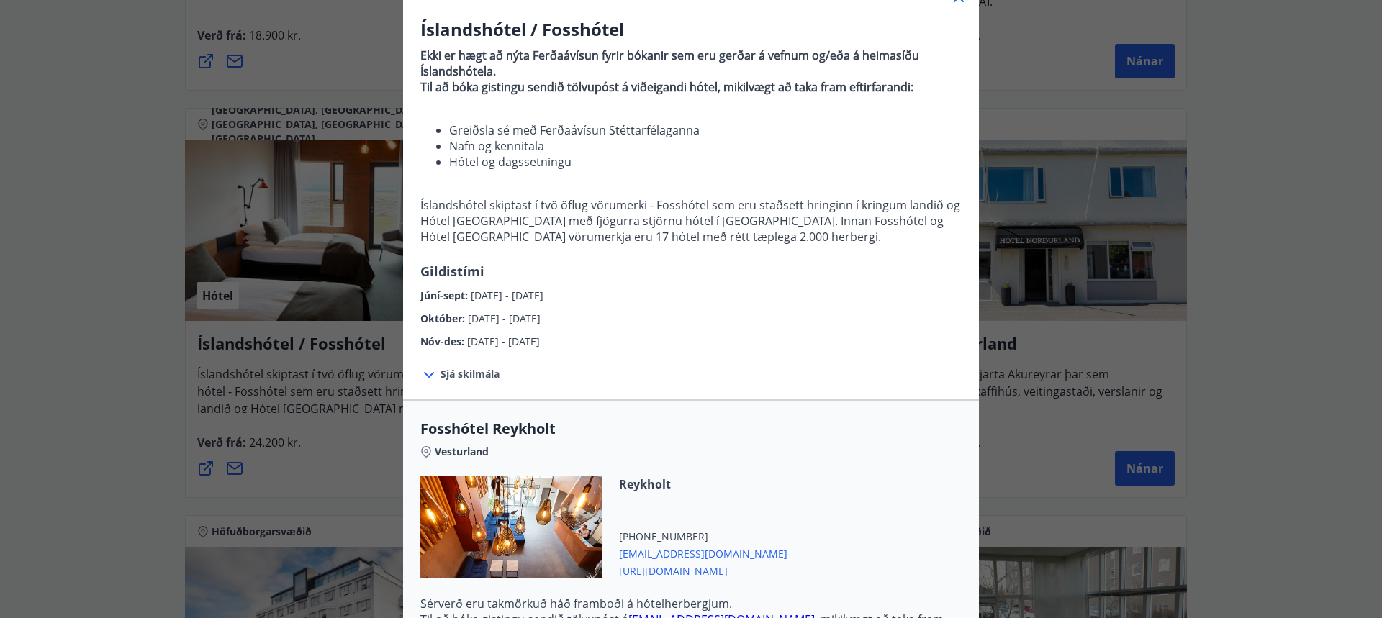
scroll to position [144, 0]
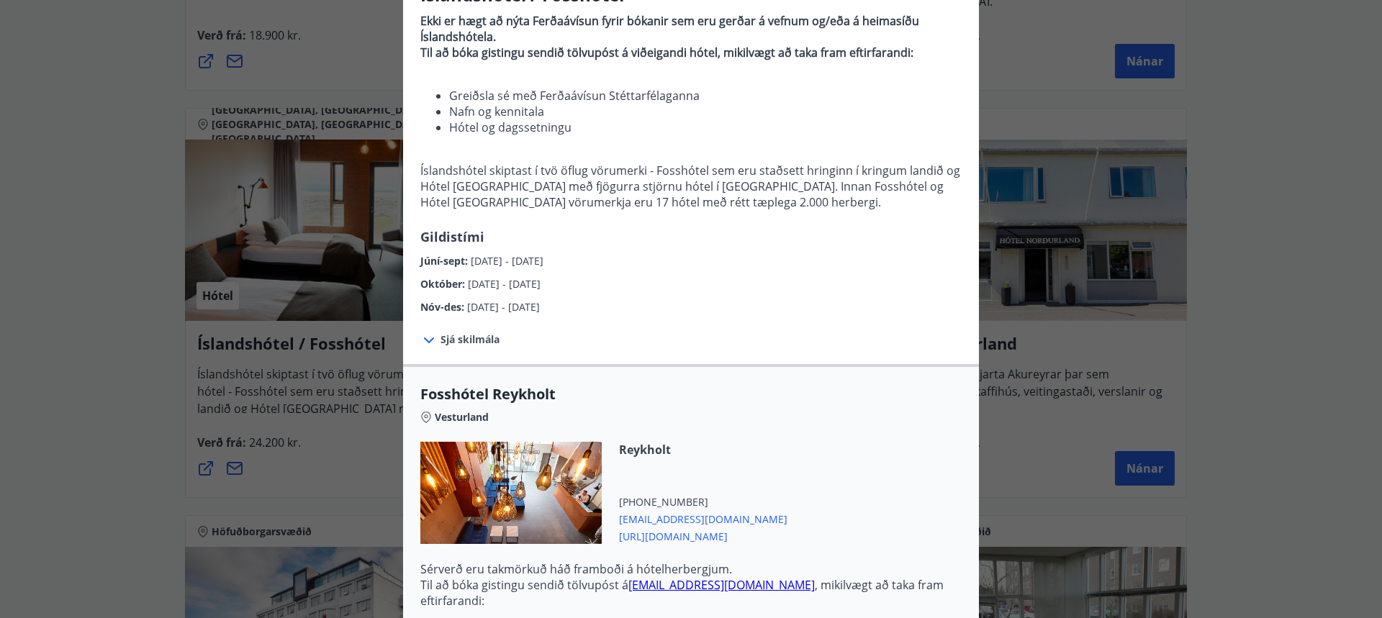
drag, startPoint x: 418, startPoint y: 261, endPoint x: 613, endPoint y: 307, distance: 201.1
click at [613, 307] on div "Íslandshótel / Fosshótel Ekki er hægt að nýta Ferðaávísun fyrir bókanir sem eru…" at bounding box center [691, 149] width 576 height 333
click at [710, 296] on div "Nóv-des : [DATE] - [DATE]" at bounding box center [690, 303] width 541 height 23
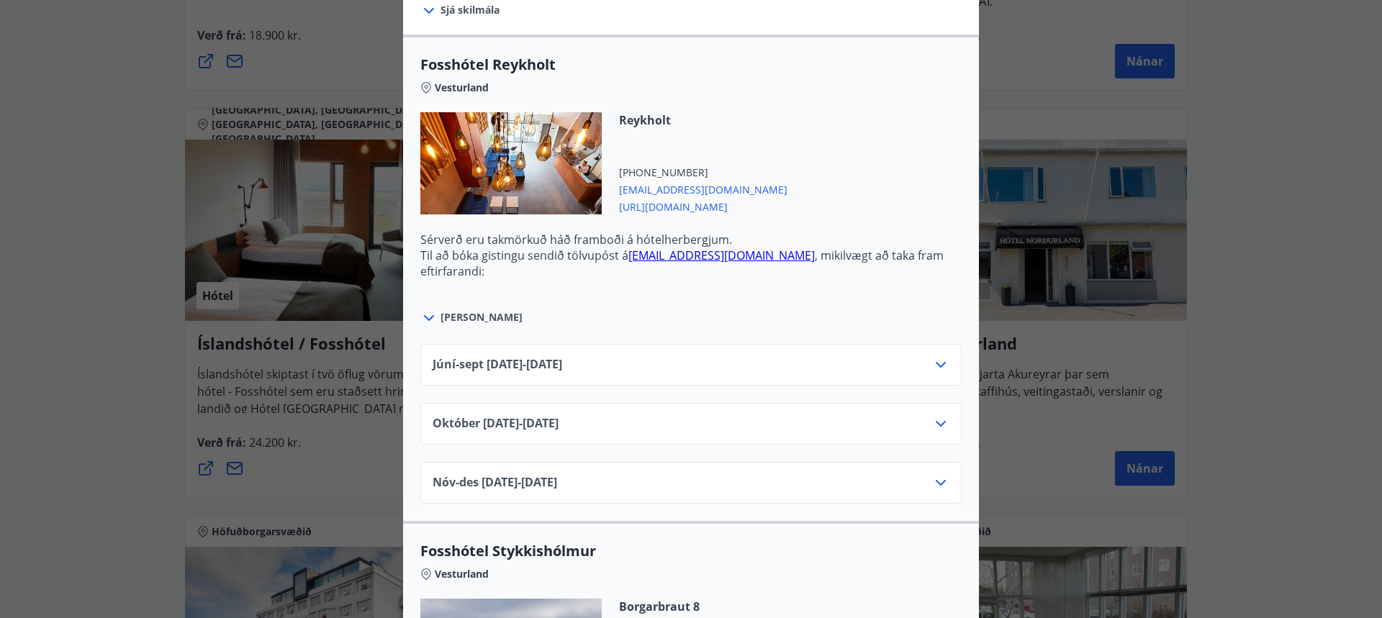
scroll to position [504, 0]
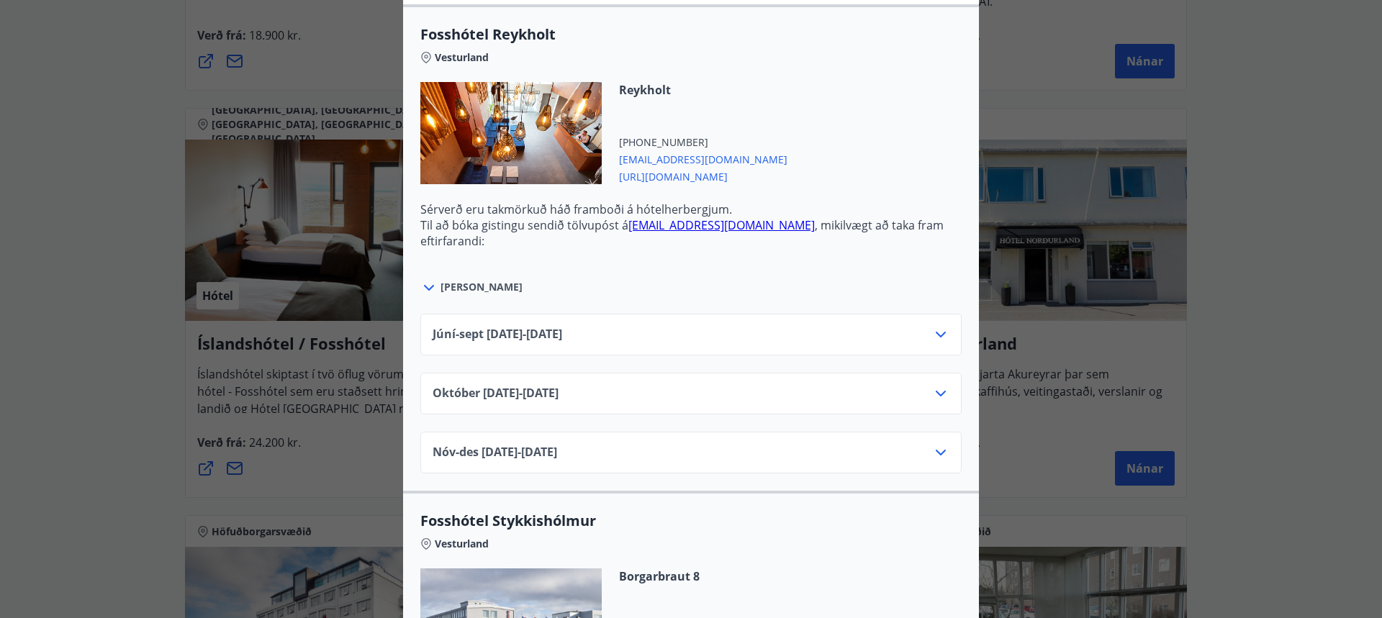
click at [937, 334] on icon at bounding box center [941, 335] width 10 height 6
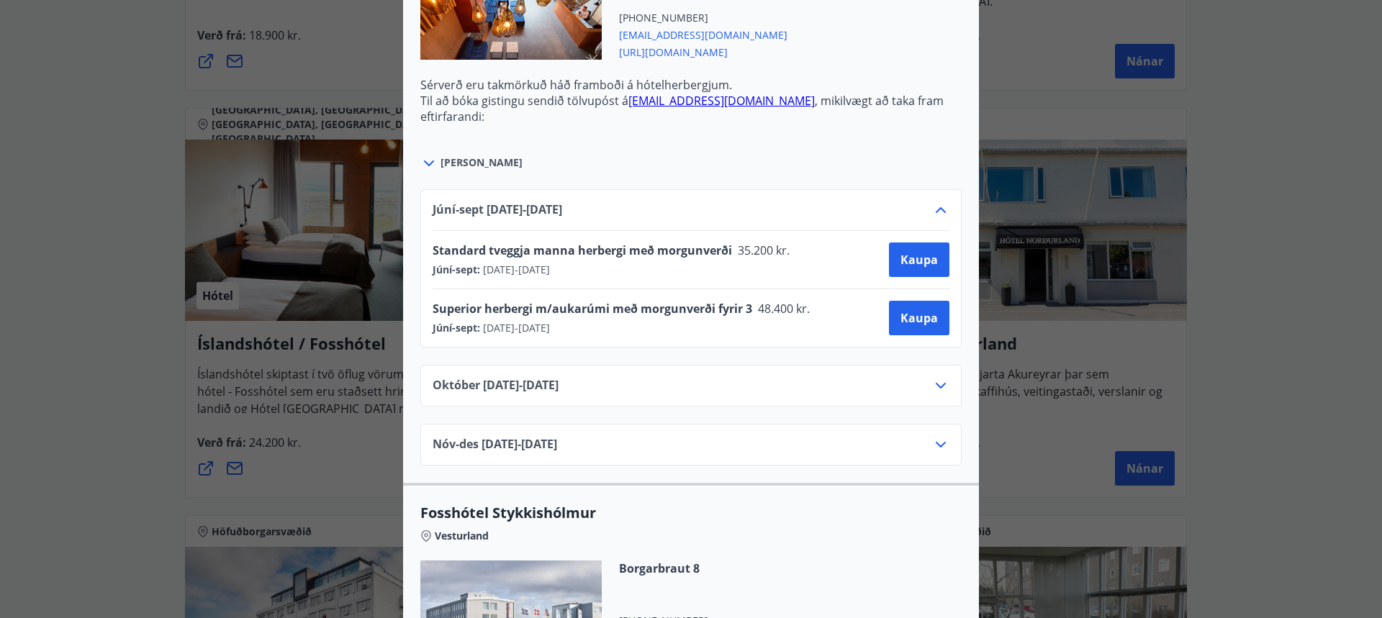
scroll to position [648, 0]
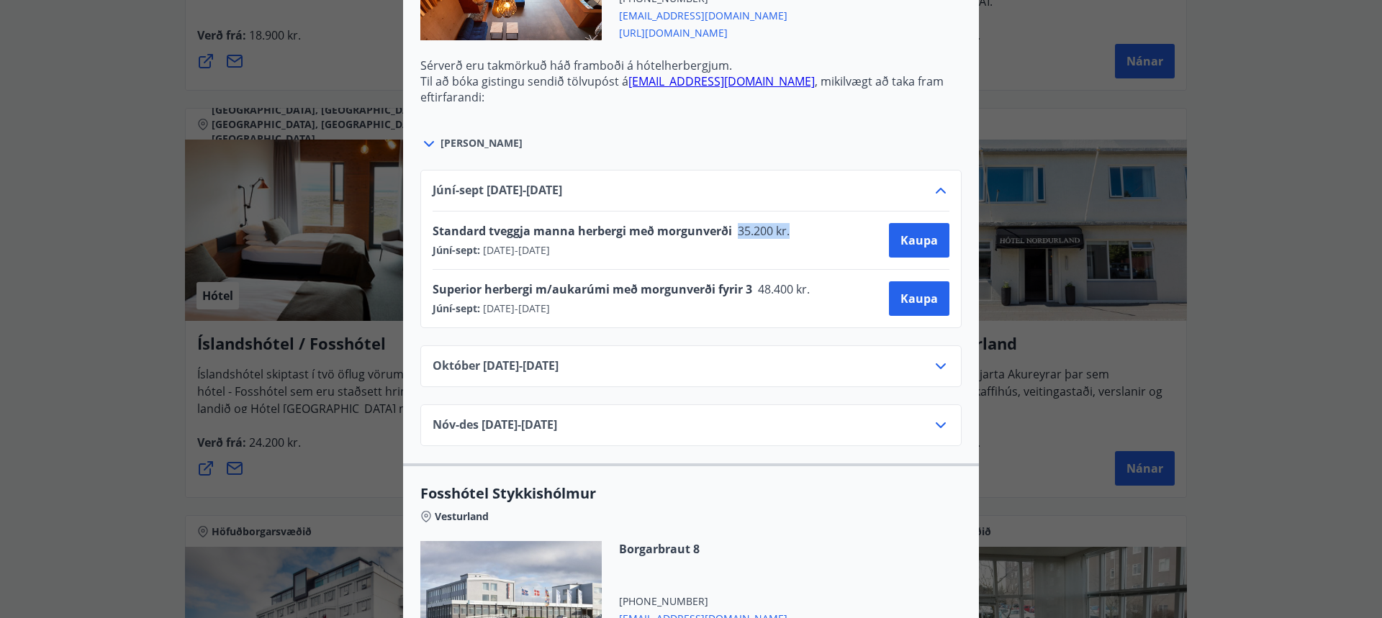
drag, startPoint x: 732, startPoint y: 233, endPoint x: 808, endPoint y: 233, distance: 76.3
click at [808, 233] on div "Standard tveggja manna herbergi með morgunverði 35.200 kr. [GEOGRAPHIC_DATA]-se…" at bounding box center [691, 240] width 517 height 35
click at [820, 249] on div "Standard tveggja manna herbergi með morgunverði 35.200 kr. [GEOGRAPHIC_DATA]-se…" at bounding box center [691, 240] width 517 height 35
click at [895, 248] on button "Kaupa" at bounding box center [919, 240] width 60 height 35
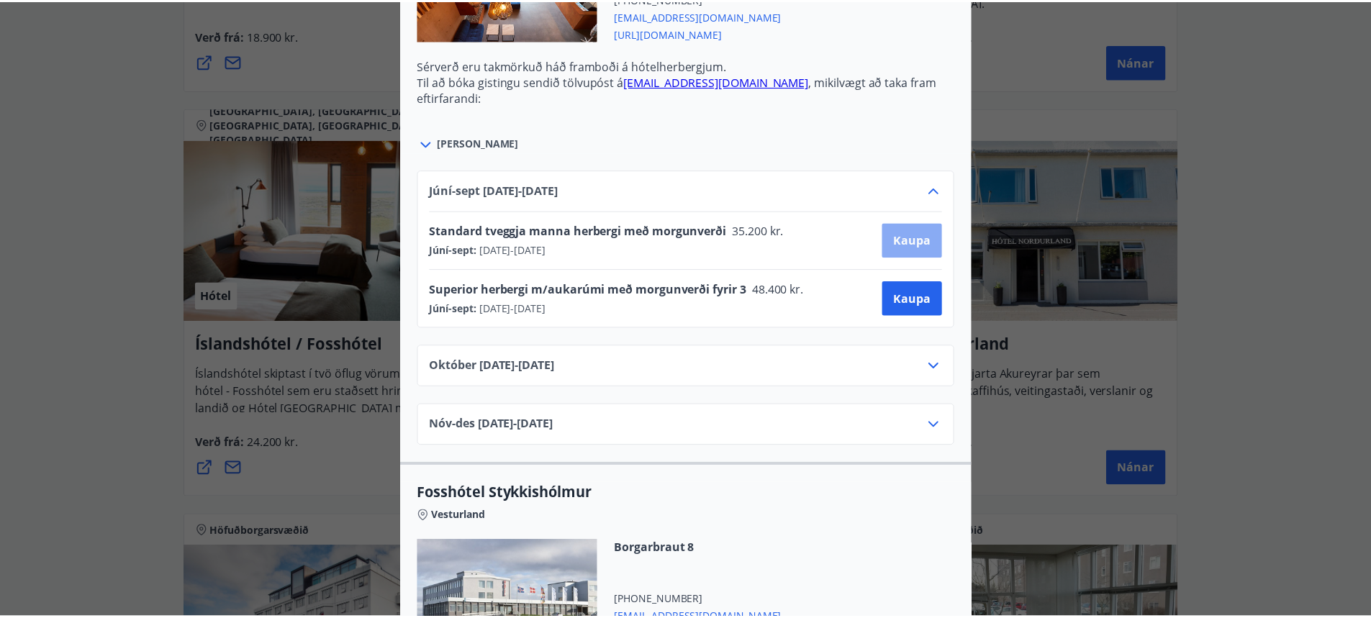
scroll to position [30, 0]
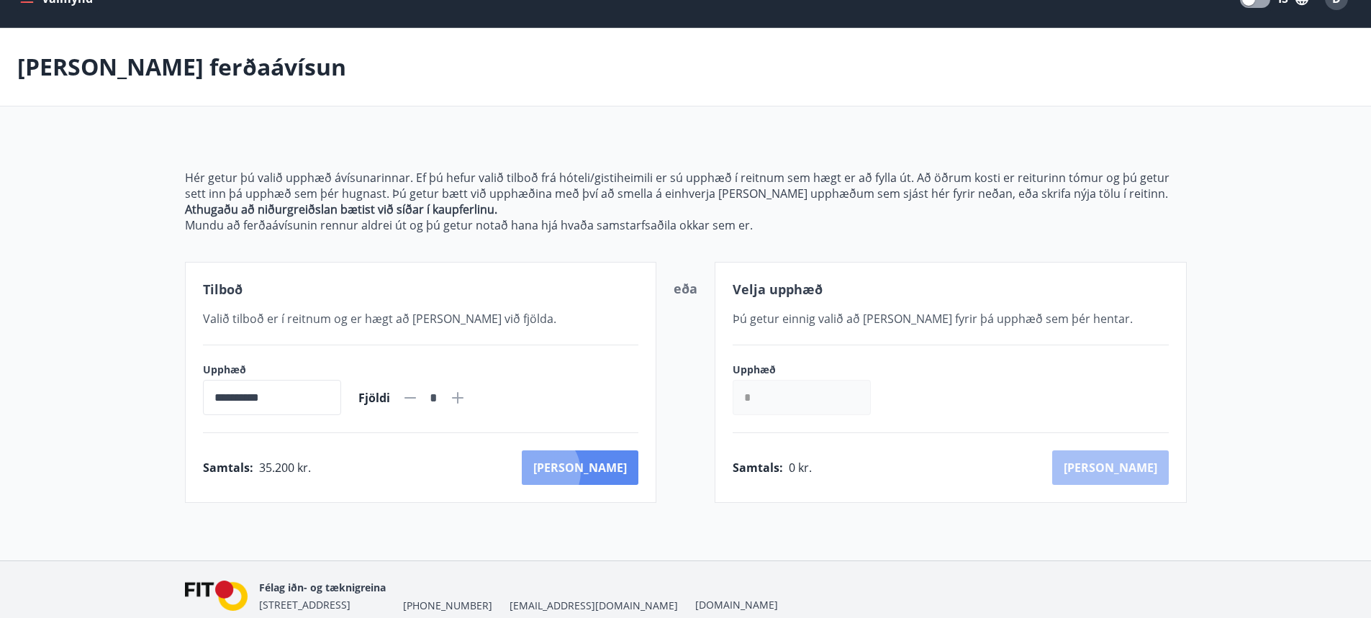
click at [601, 472] on button "[PERSON_NAME]" at bounding box center [580, 468] width 117 height 35
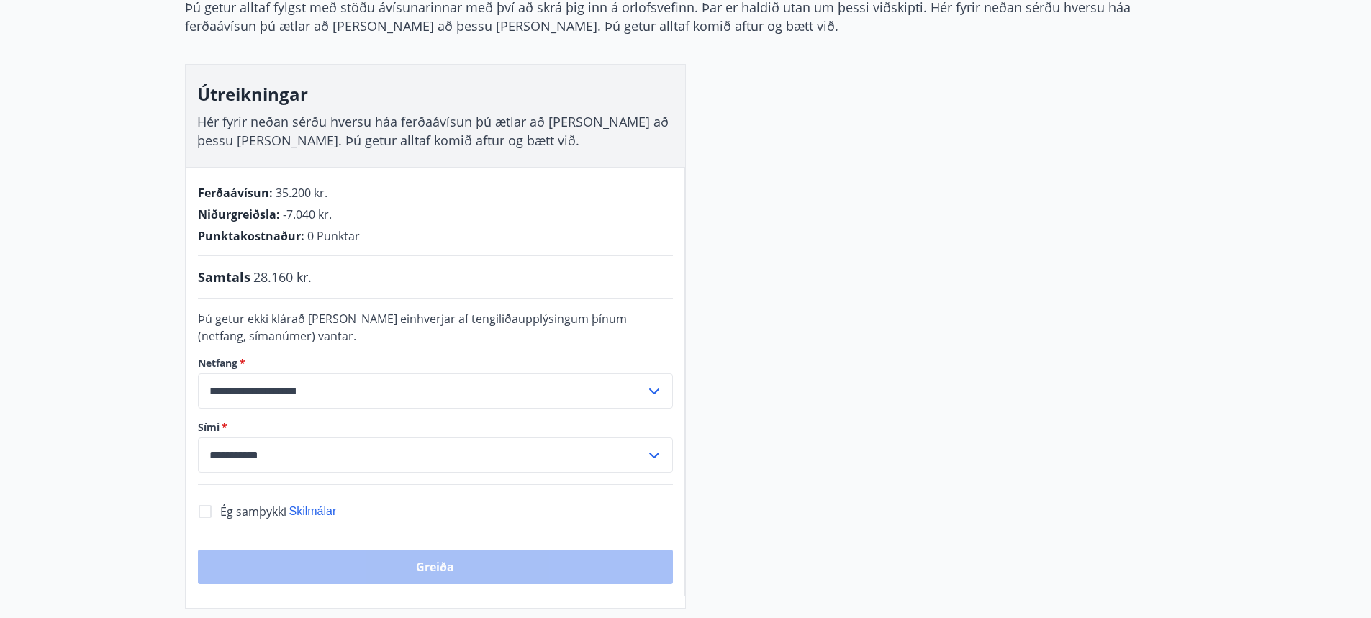
scroll to position [174, 0]
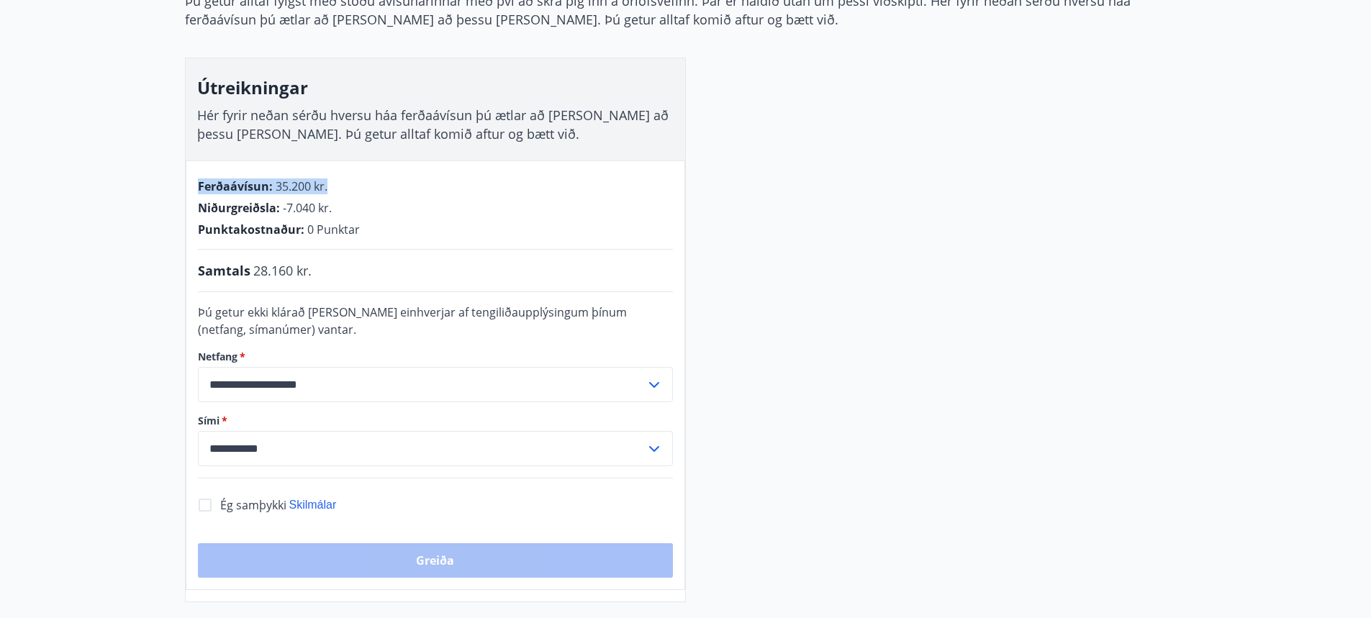
drag, startPoint x: 199, startPoint y: 185, endPoint x: 357, endPoint y: 176, distance: 158.6
click at [357, 176] on div "**********" at bounding box center [436, 376] width 500 height 430
click at [279, 191] on span "35.200 kr." at bounding box center [302, 187] width 52 height 16
drag, startPoint x: 199, startPoint y: 208, endPoint x: 417, endPoint y: 203, distance: 218.2
click at [417, 203] on div "Niðurgreiðsla : -7.040 kr." at bounding box center [435, 208] width 475 height 16
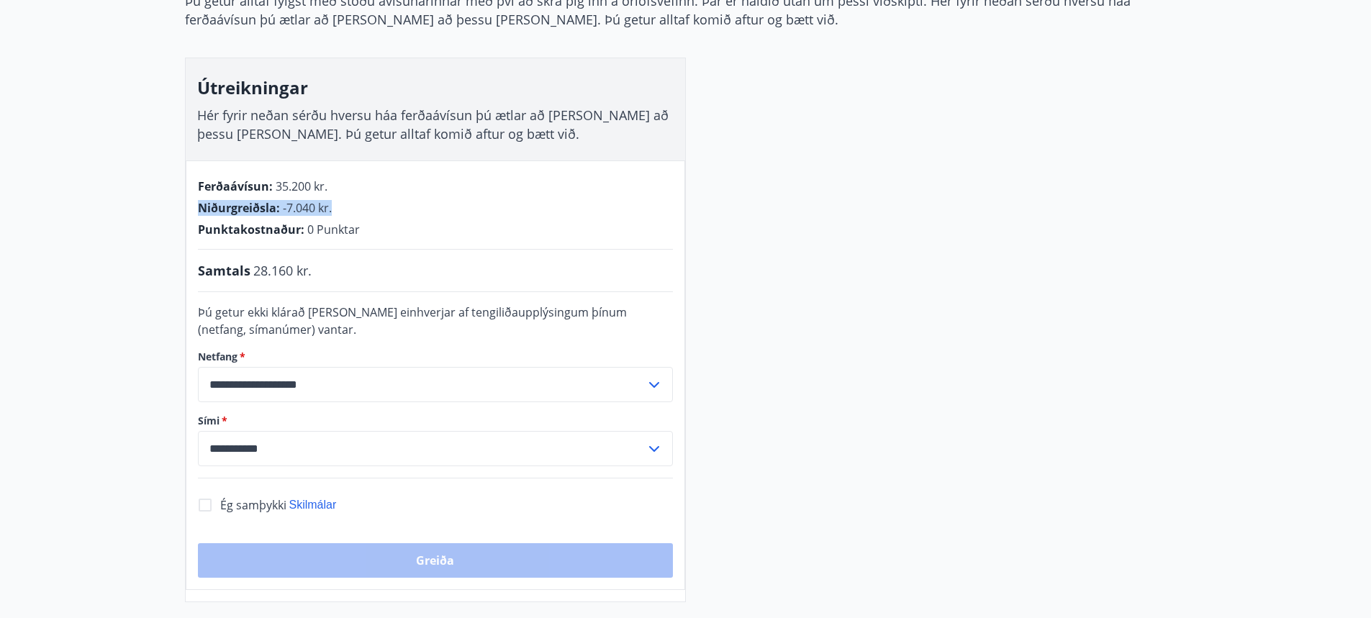
click at [277, 209] on span "Niðurgreiðsla :" at bounding box center [239, 208] width 82 height 16
drag, startPoint x: 277, startPoint y: 210, endPoint x: 347, endPoint y: 209, distance: 69.8
click at [347, 209] on div "Niðurgreiðsla : -7.040 kr." at bounding box center [435, 208] width 475 height 16
click at [252, 212] on span "Niðurgreiðsla :" at bounding box center [239, 208] width 82 height 16
drag, startPoint x: 196, startPoint y: 271, endPoint x: 349, endPoint y: 271, distance: 153.3
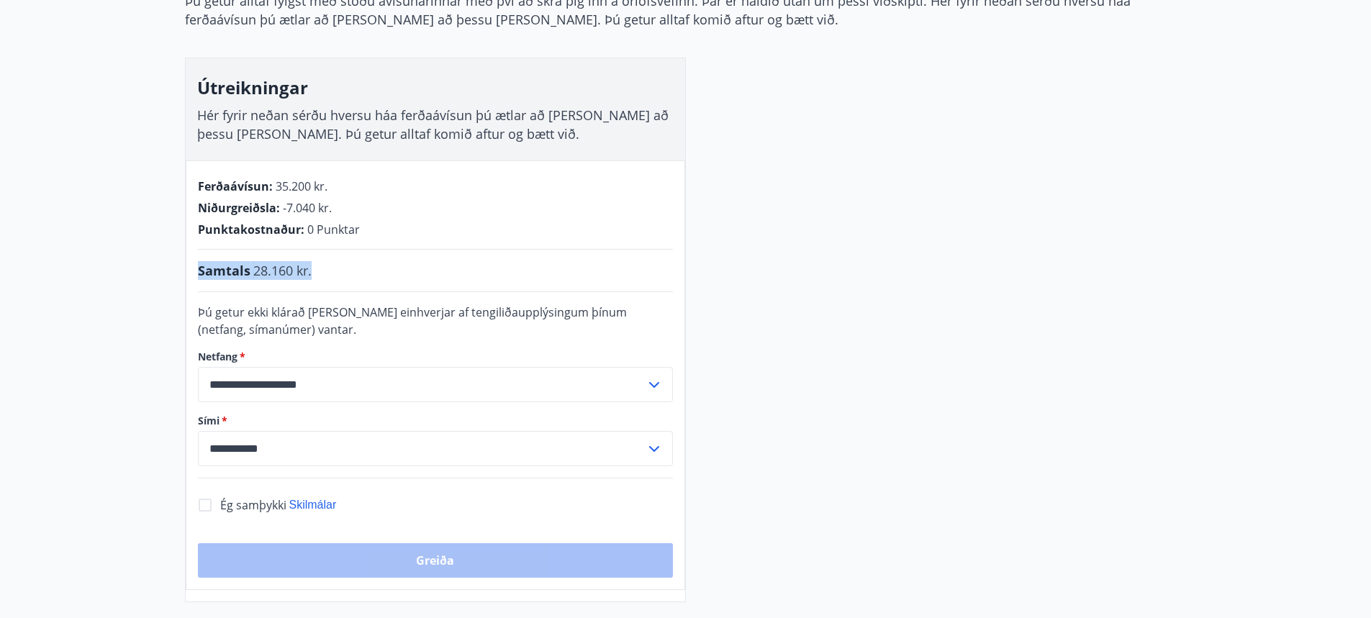
click at [349, 271] on div "**********" at bounding box center [436, 376] width 500 height 430
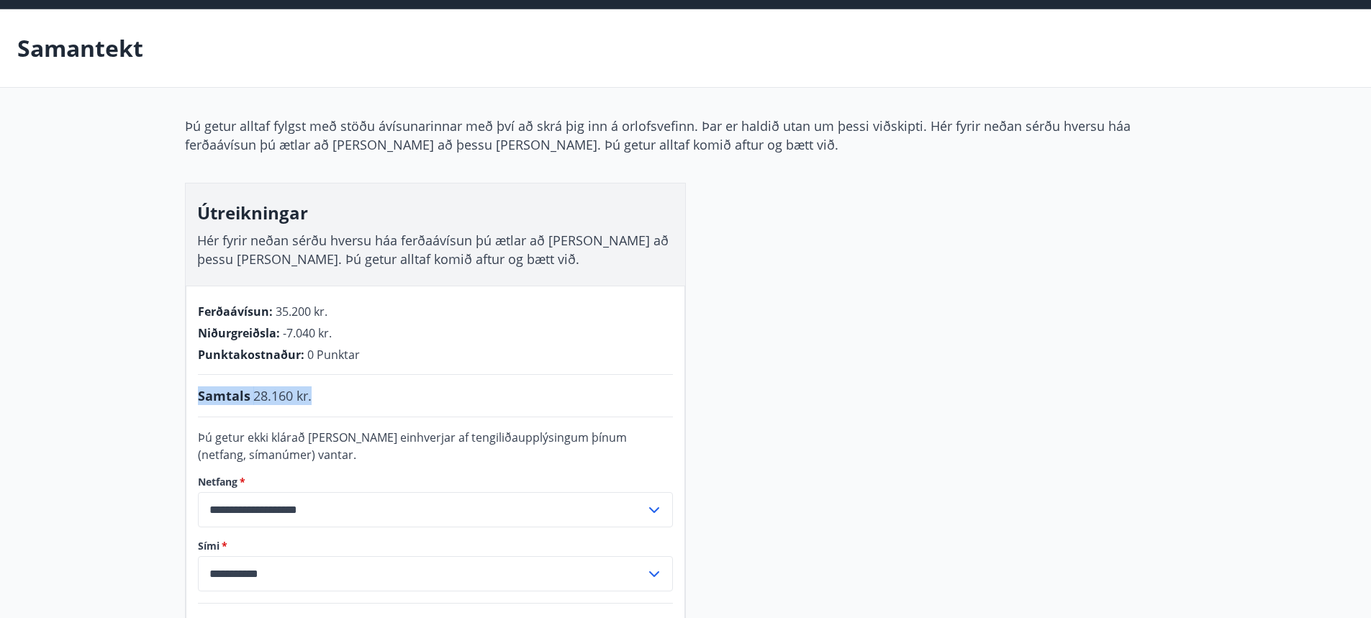
scroll to position [0, 0]
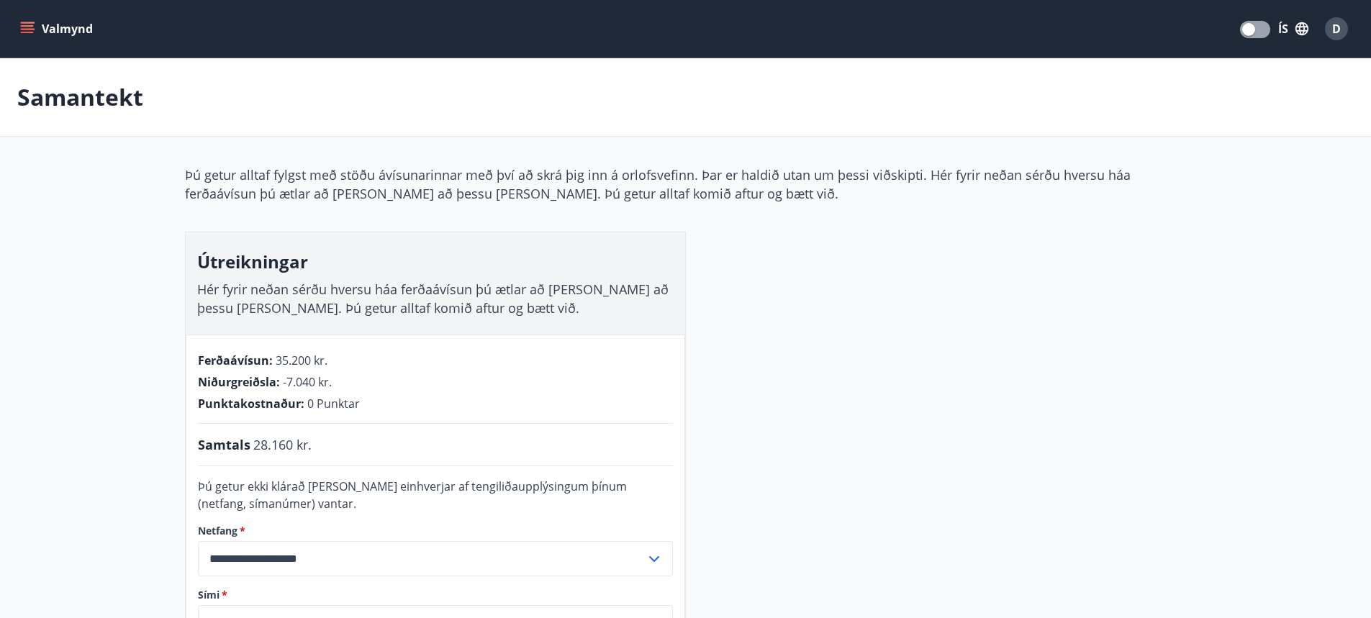
click at [205, 267] on h3 "Útreikningar" at bounding box center [435, 262] width 477 height 24
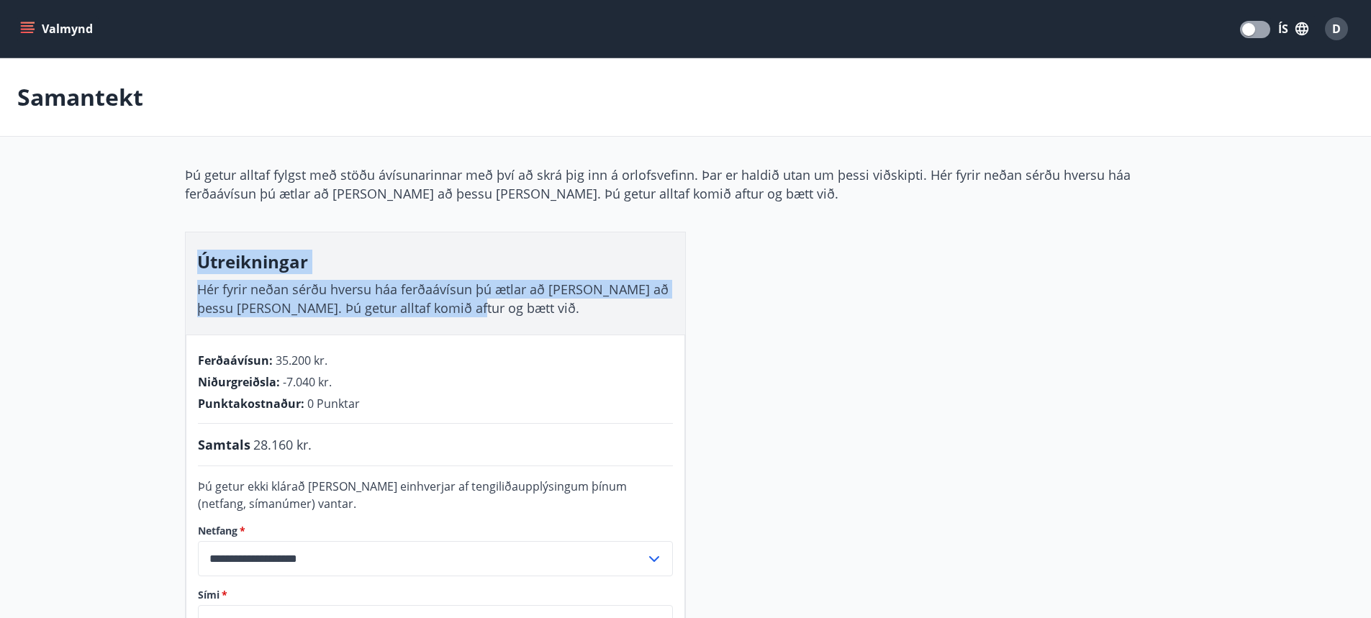
drag, startPoint x: 202, startPoint y: 263, endPoint x: 531, endPoint y: 305, distance: 331.6
click at [531, 305] on div "Útreikningar Hér fyrir neðan sérðu hversu háa ferðaávísun þú ætlar að [PERSON_N…" at bounding box center [436, 284] width 500 height 102
click at [497, 308] on div "Útreikningar Hér fyrir neðan sérðu hversu háa ferðaávísun þú ætlar að [PERSON_N…" at bounding box center [436, 284] width 500 height 102
click at [192, 263] on div "Útreikningar Hér fyrir neðan sérðu hversu háa ferðaávísun þú ætlar að [PERSON_N…" at bounding box center [436, 284] width 500 height 102
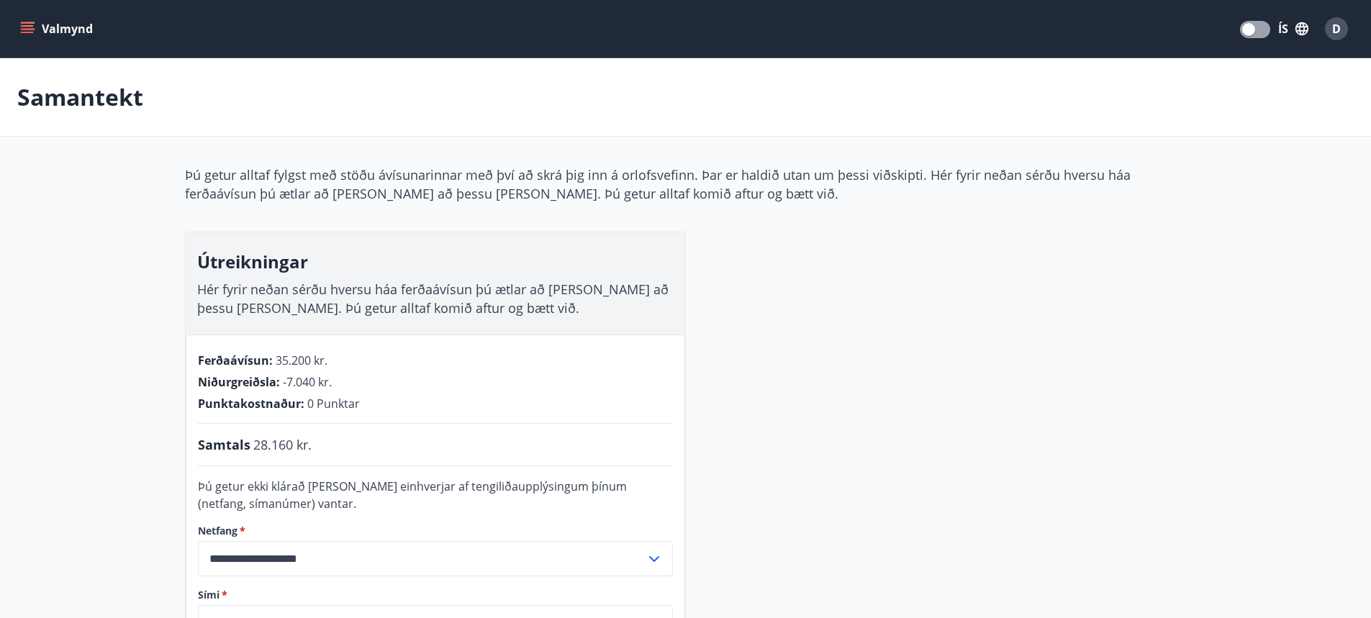
drag, startPoint x: 334, startPoint y: 360, endPoint x: 168, endPoint y: 369, distance: 165.8
click at [168, 369] on div "**********" at bounding box center [686, 471] width 1037 height 611
click at [221, 361] on span "Ferðaávísun :" at bounding box center [235, 361] width 75 height 16
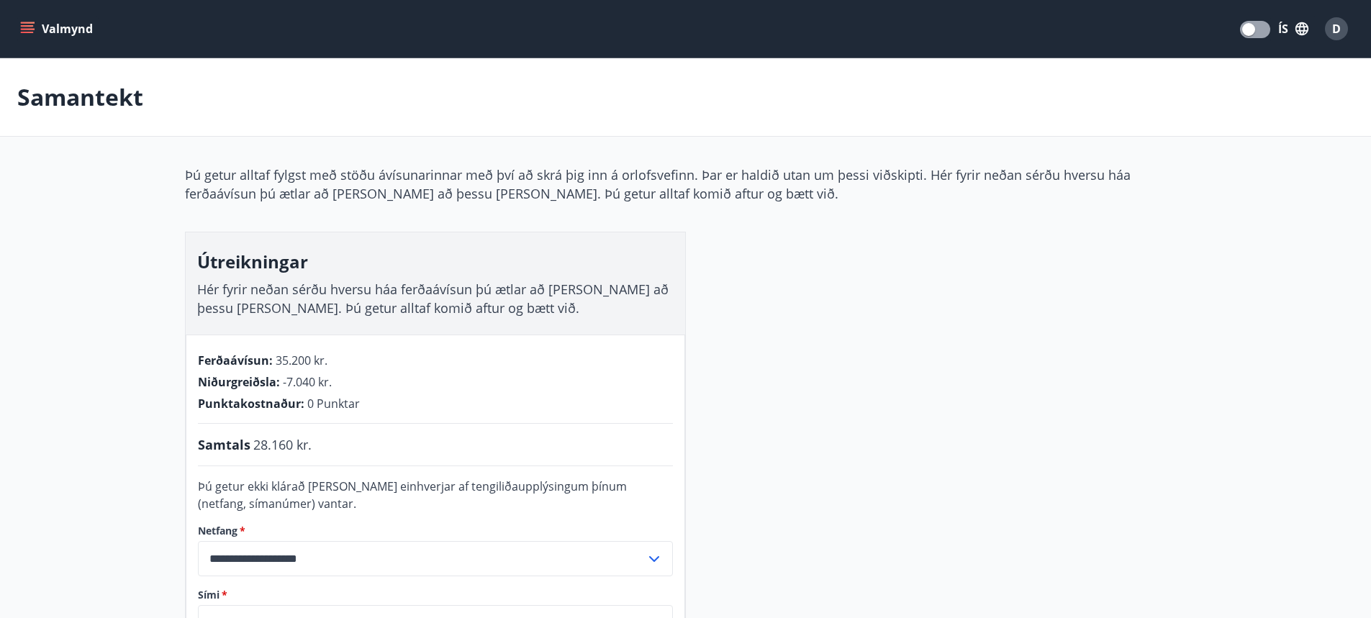
click at [317, 360] on span "35.200 kr." at bounding box center [302, 361] width 52 height 16
drag, startPoint x: 327, startPoint y: 358, endPoint x: 191, endPoint y: 364, distance: 135.5
click at [191, 364] on div "**********" at bounding box center [436, 550] width 500 height 430
click at [84, 37] on button "Valmynd" at bounding box center [57, 29] width 81 height 26
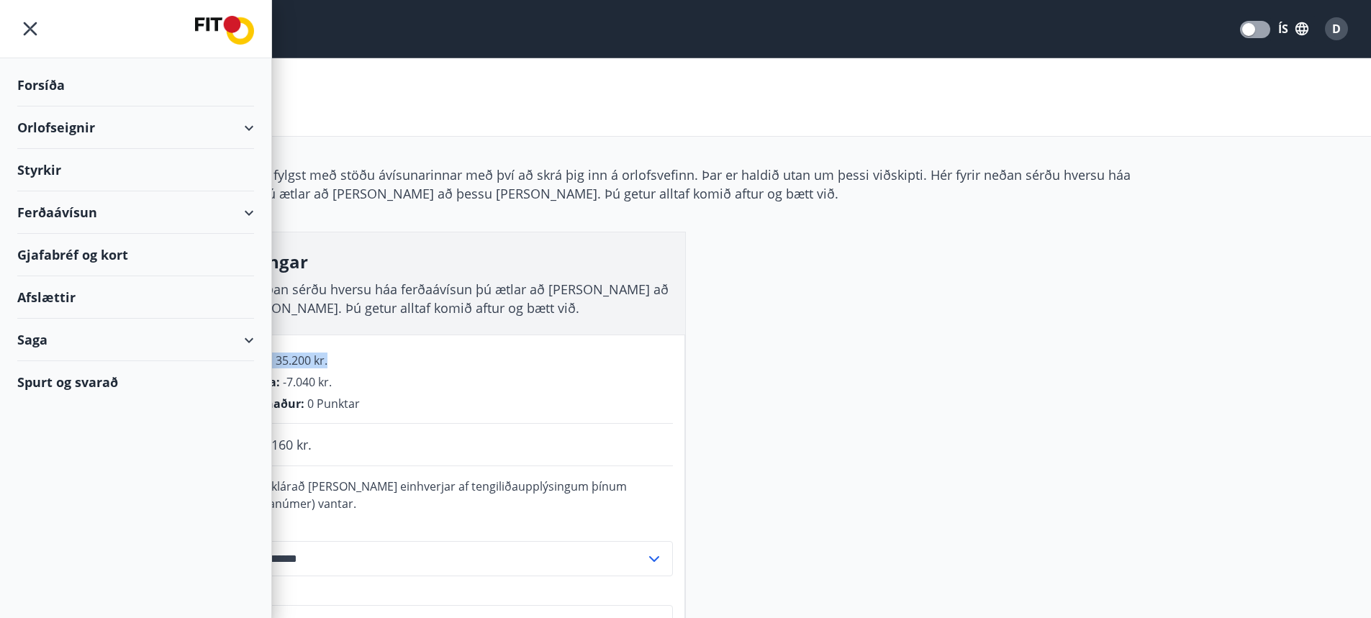
click at [58, 216] on div "Ferðaávísun" at bounding box center [135, 212] width 237 height 42
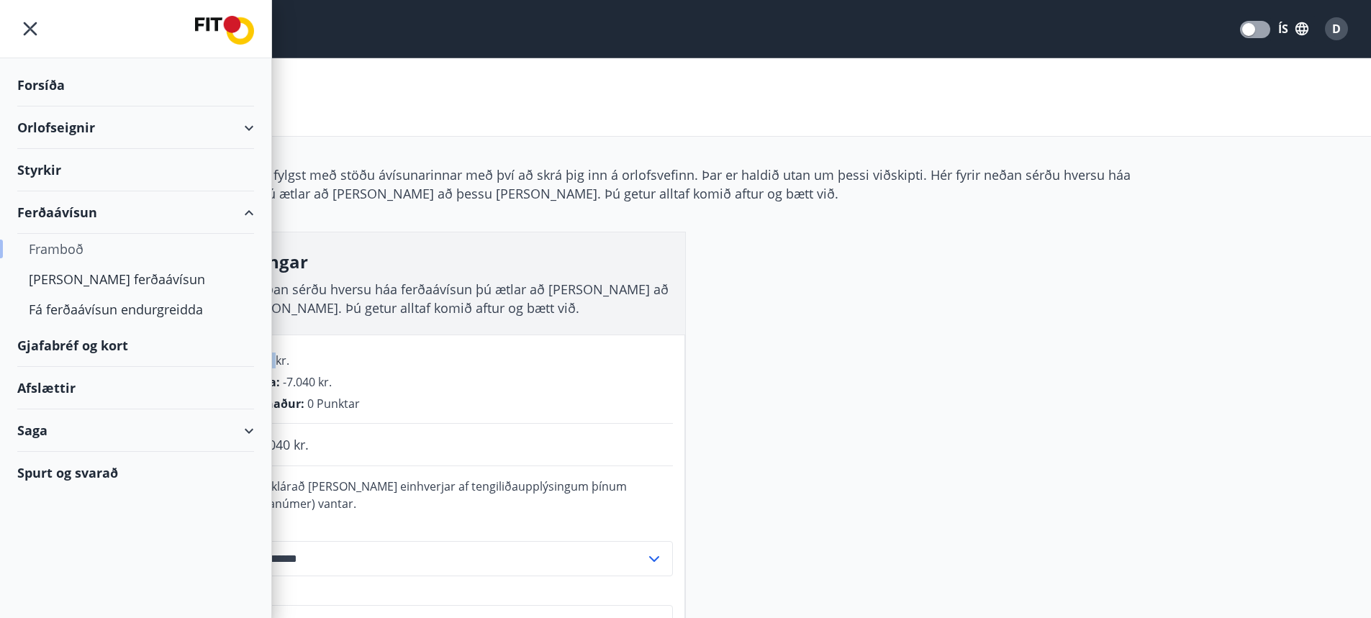
click at [58, 252] on div "Framboð" at bounding box center [136, 249] width 214 height 30
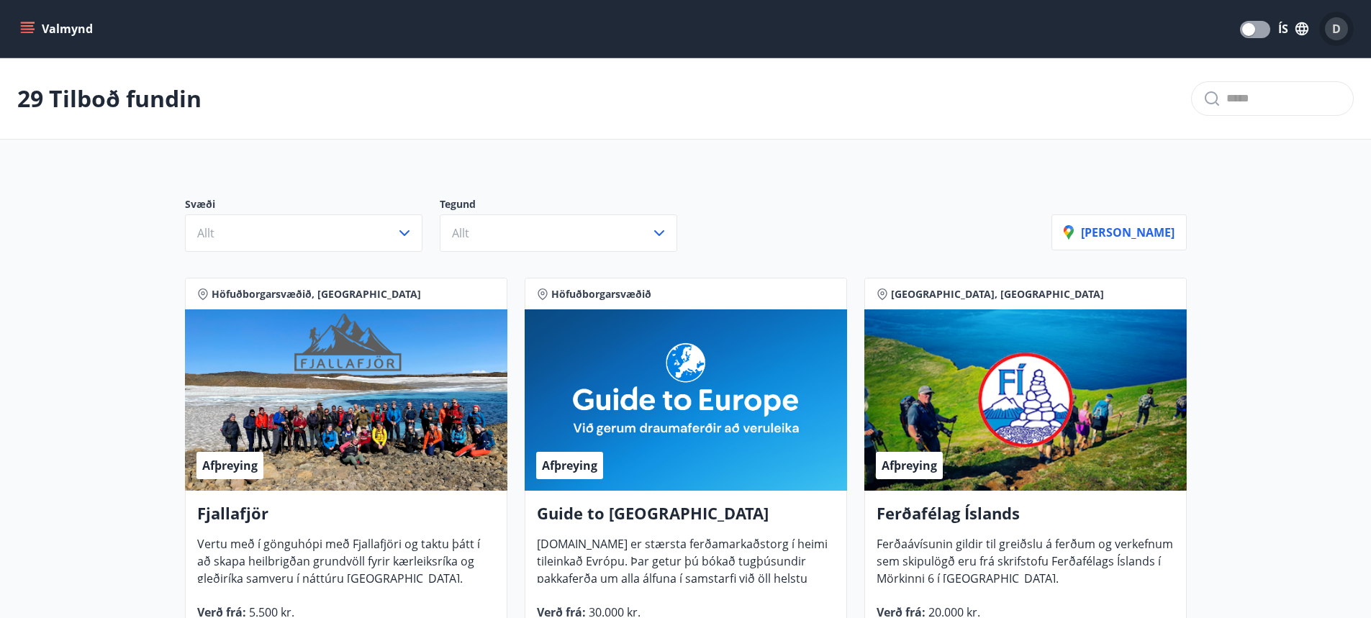
click at [1335, 28] on span "D" at bounding box center [1336, 29] width 9 height 16
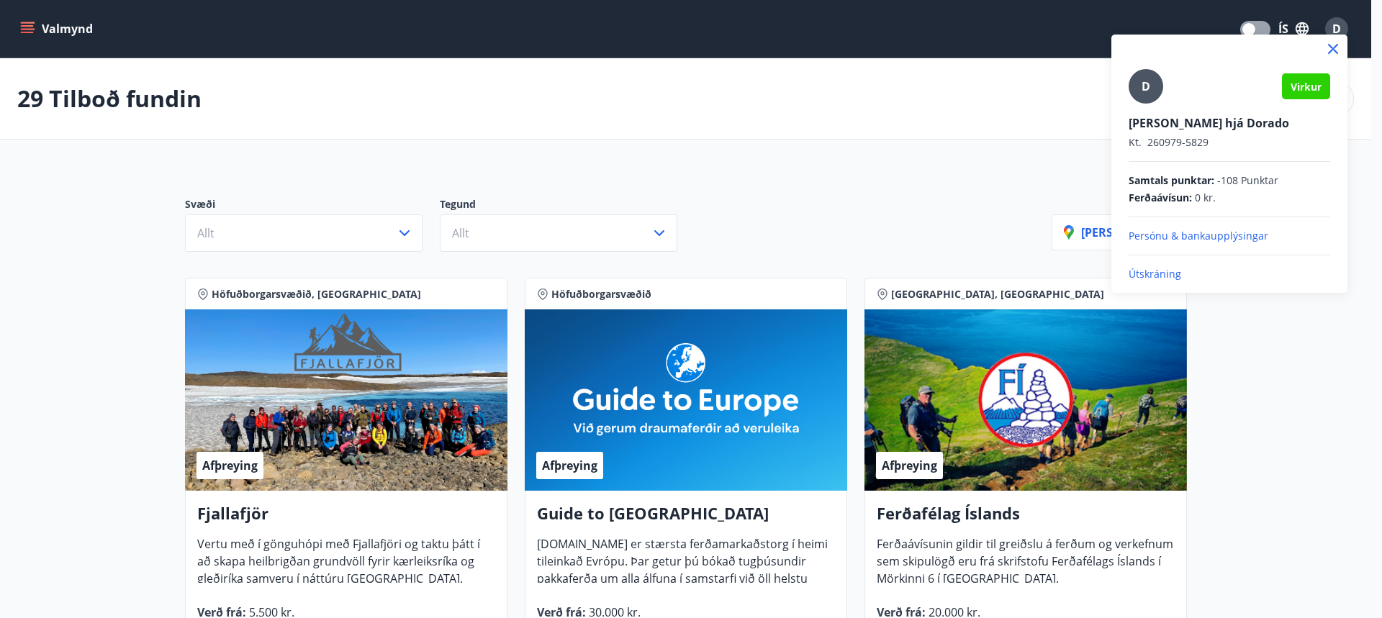
click at [1174, 234] on p "Persónu & bankaupplýsingar" at bounding box center [1230, 236] width 202 height 14
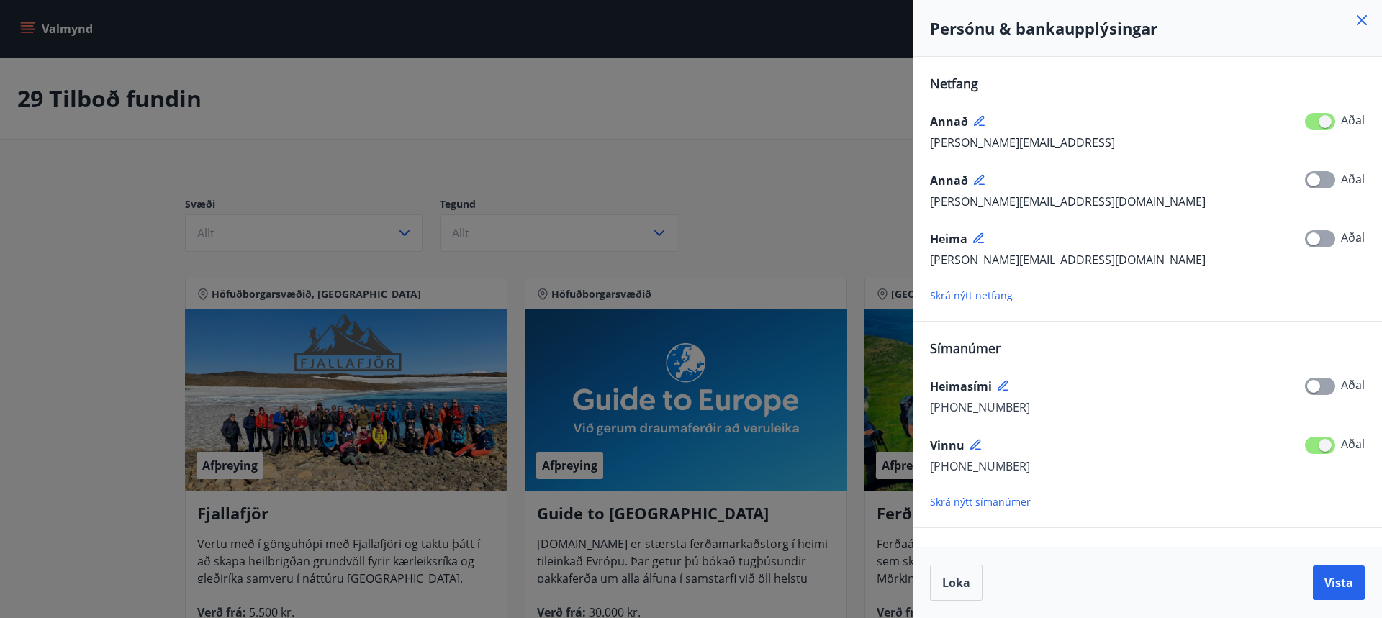
click at [1359, 16] on icon at bounding box center [1361, 20] width 17 height 17
